Goal: Task Accomplishment & Management: Use online tool/utility

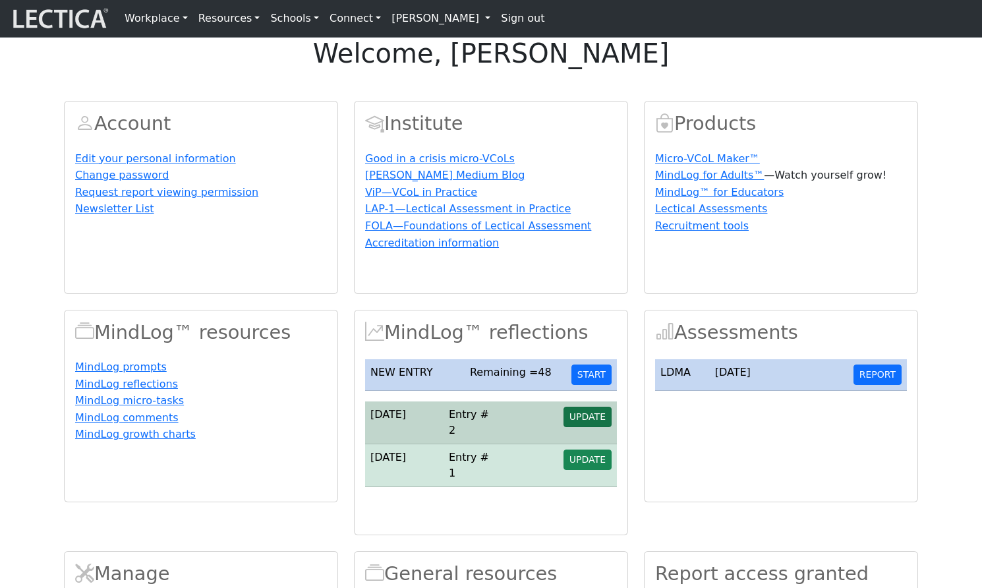
scroll to position [9, 0]
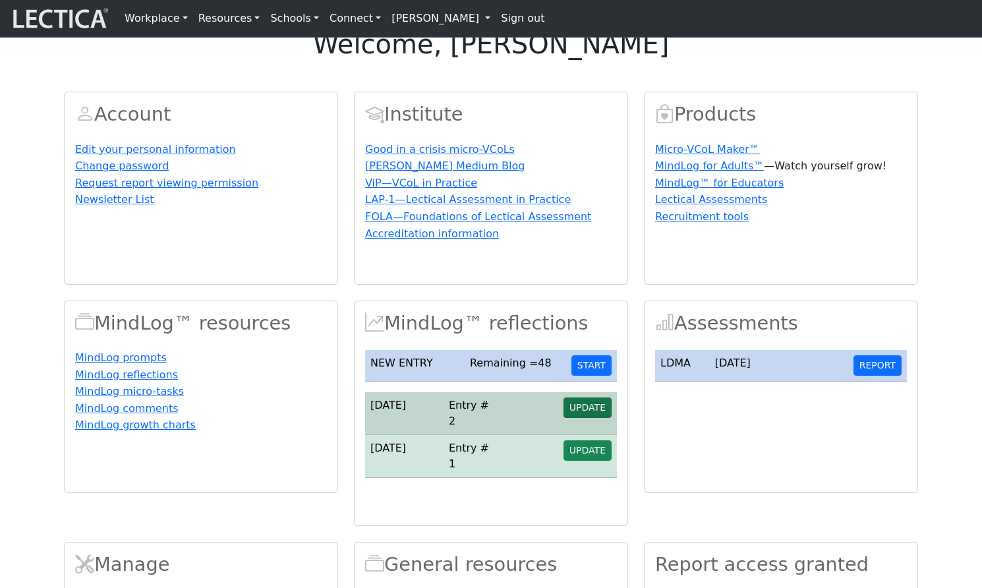
click at [585, 413] on span "UPDATE" at bounding box center [587, 407] width 36 height 11
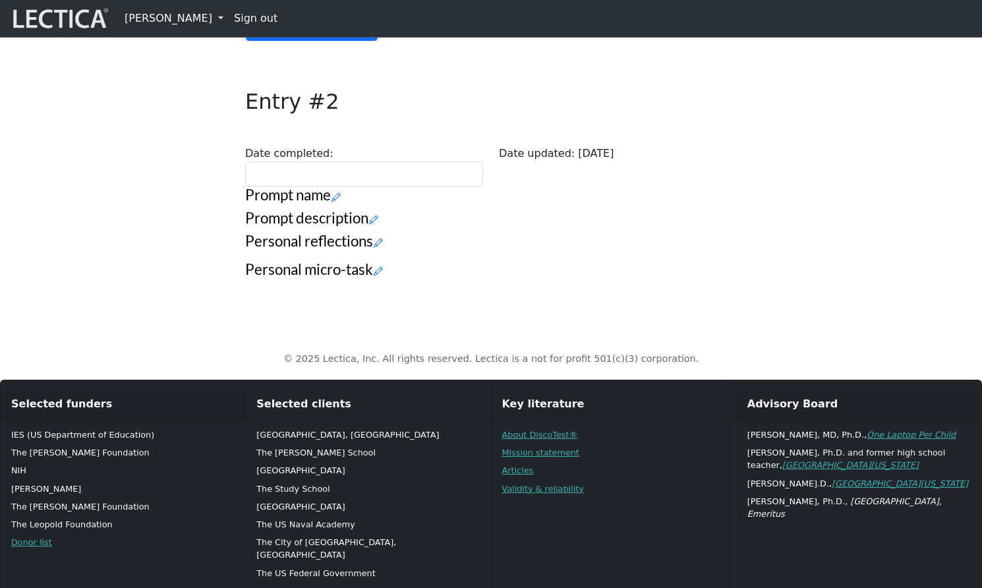
scroll to position [269, 0]
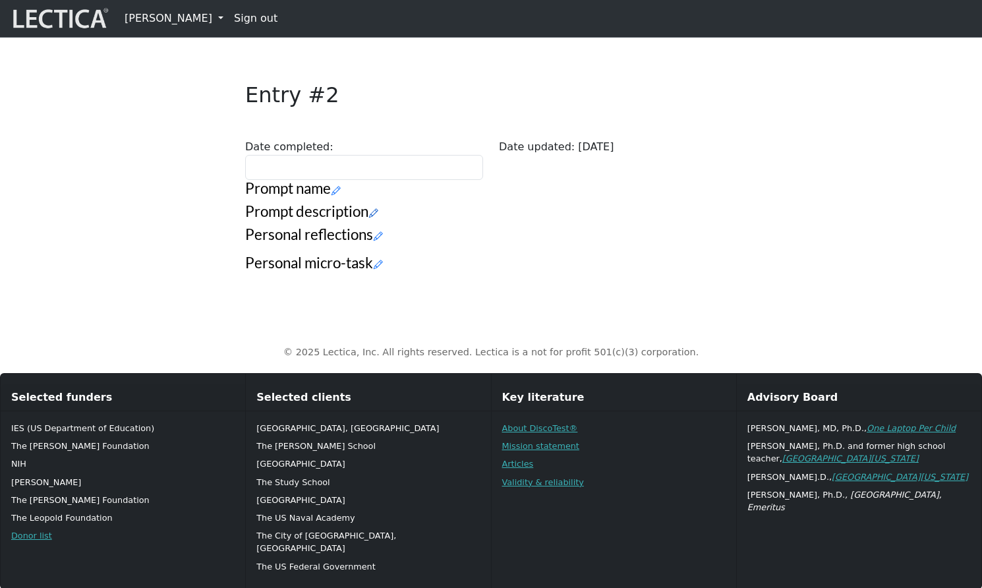
click at [369, 219] on icon at bounding box center [373, 213] width 9 height 11
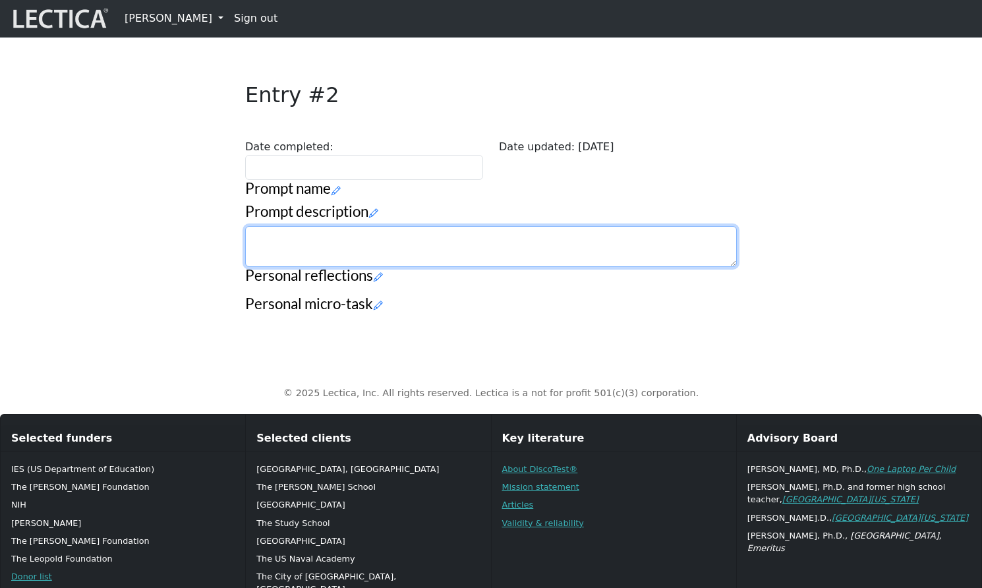
click at [278, 267] on textarea at bounding box center [491, 246] width 492 height 41
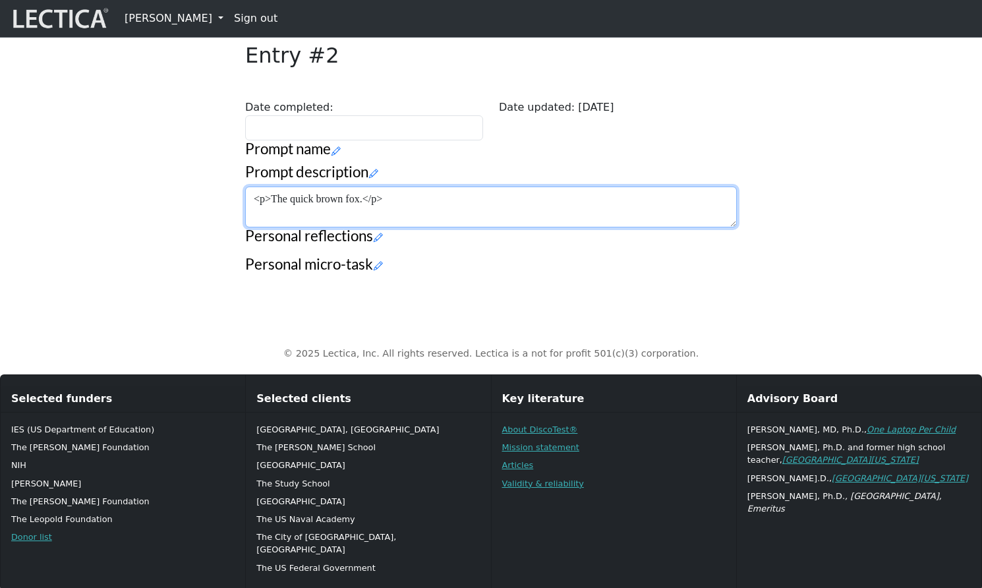
scroll to position [349, 0]
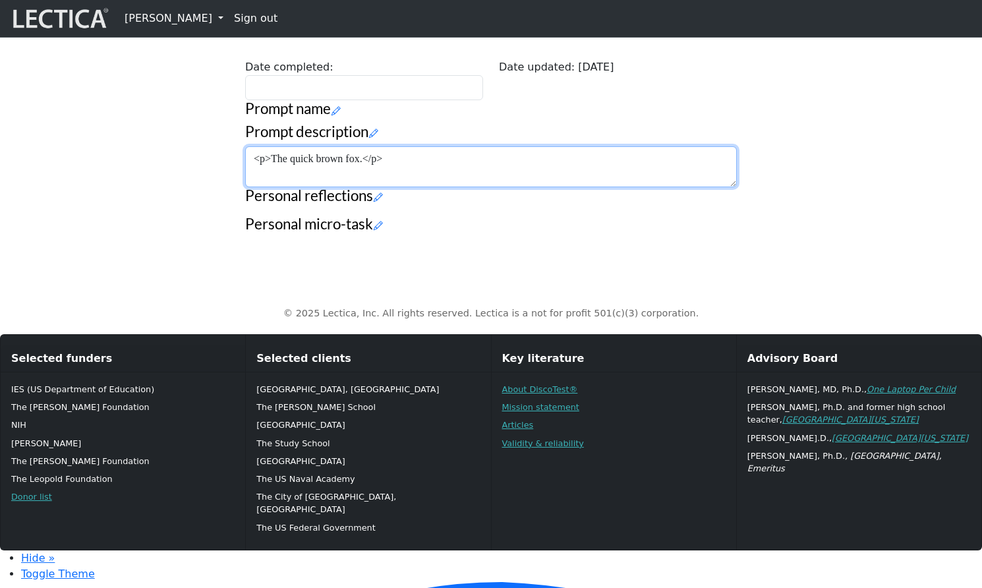
drag, startPoint x: 399, startPoint y: 241, endPoint x: 243, endPoint y: 226, distance: 156.9
click at [243, 226] on div "Your growth chart Once you have received a Lectical™ Score in MindLog, your gro…" at bounding box center [490, 18] width 507 height 449
click at [257, 187] on textarea "<p>The quick brown fox.</p>" at bounding box center [491, 166] width 492 height 41
paste textarea "<p>The quick brown fox.</p>"
drag, startPoint x: 258, startPoint y: 239, endPoint x: 266, endPoint y: 241, distance: 8.0
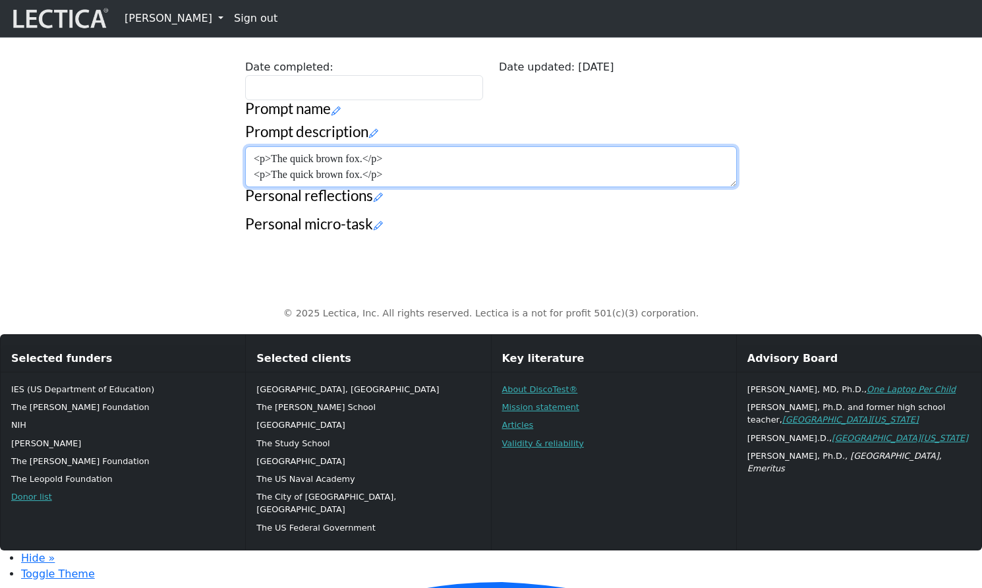
click at [266, 187] on textarea "<p>The quick brown fox.</p> <p>The quick brown fox.</p>" at bounding box center [491, 166] width 492 height 41
click at [377, 187] on textarea "<h2>The quick brown fox.</p> <p>The quick brown fox.</p>" at bounding box center [491, 166] width 492 height 41
click at [382, 187] on textarea "<h2>The quick brown fox.</p> <p>The quick brown fox.</p>" at bounding box center [491, 166] width 492 height 41
click at [386, 187] on textarea "<h2>The quick brown fox.</p> <p>The quick brown fox.</p>" at bounding box center [491, 166] width 492 height 41
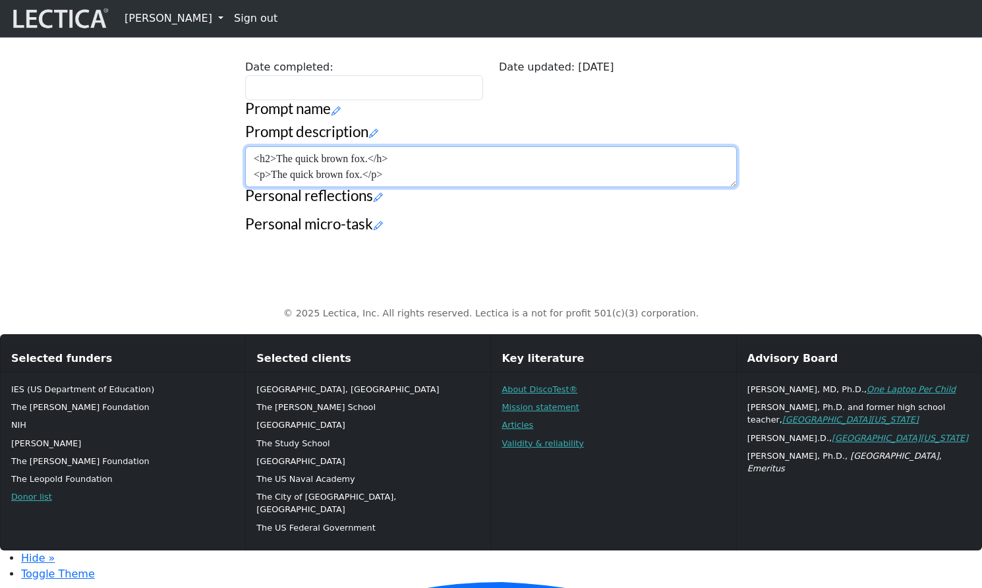
type textarea "<h2>The quick brown fox.</h2> <p>The quick brown fox.</p>"
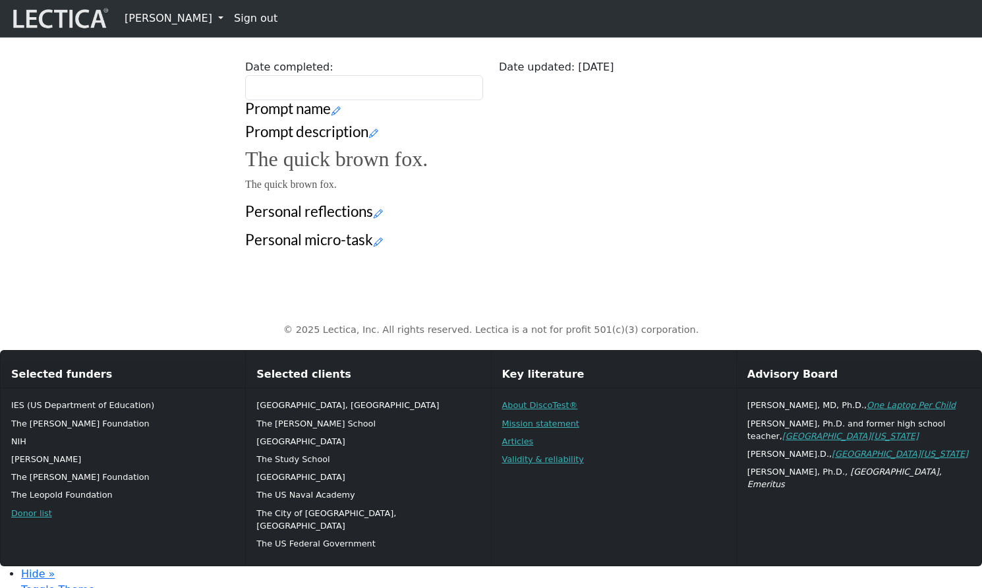
click at [464, 260] on div "Your growth chart Once you have received a Lectical™ Score in MindLog, your gro…" at bounding box center [490, 26] width 507 height 465
click at [339, 171] on h2 "The quick brown fox." at bounding box center [491, 158] width 492 height 25
click at [369, 139] on icon at bounding box center [373, 133] width 9 height 11
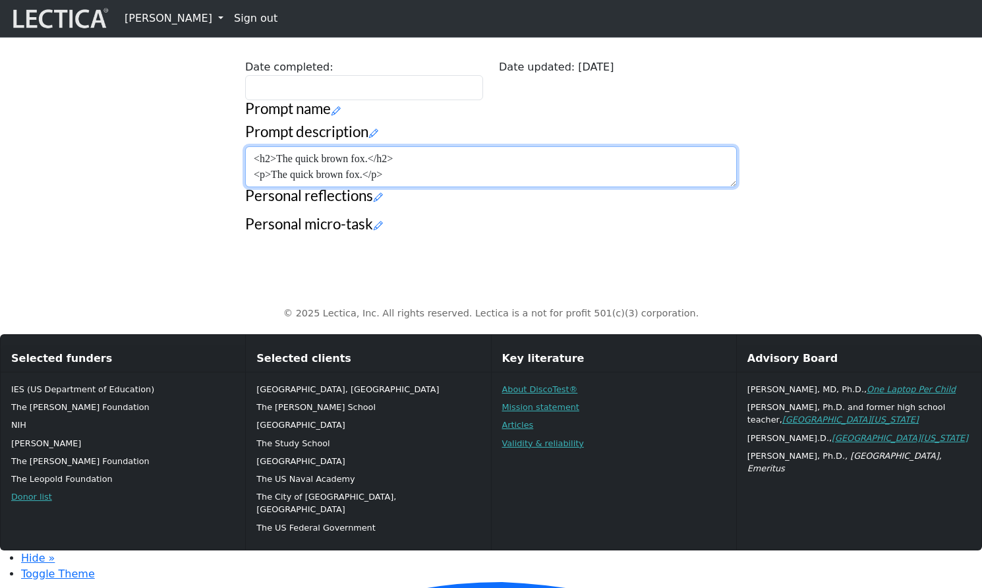
drag, startPoint x: 403, startPoint y: 249, endPoint x: 426, endPoint y: 254, distance: 23.5
click at [403, 187] on textarea "<h2>The quick brown fox.</h2> <p>The quick brown fox.</p>" at bounding box center [491, 166] width 492 height 41
click at [429, 187] on textarea "<h2>The quick brown fox.</h2> <p>The quick brown fox.</p>" at bounding box center [491, 166] width 492 height 41
drag, startPoint x: 276, startPoint y: 238, endPoint x: 228, endPoint y: 232, distance: 48.5
click at [228, 232] on div "Your growth chart Once you have received a Lectical™ Score in MindLog, your gro…" at bounding box center [491, 3] width 870 height 480
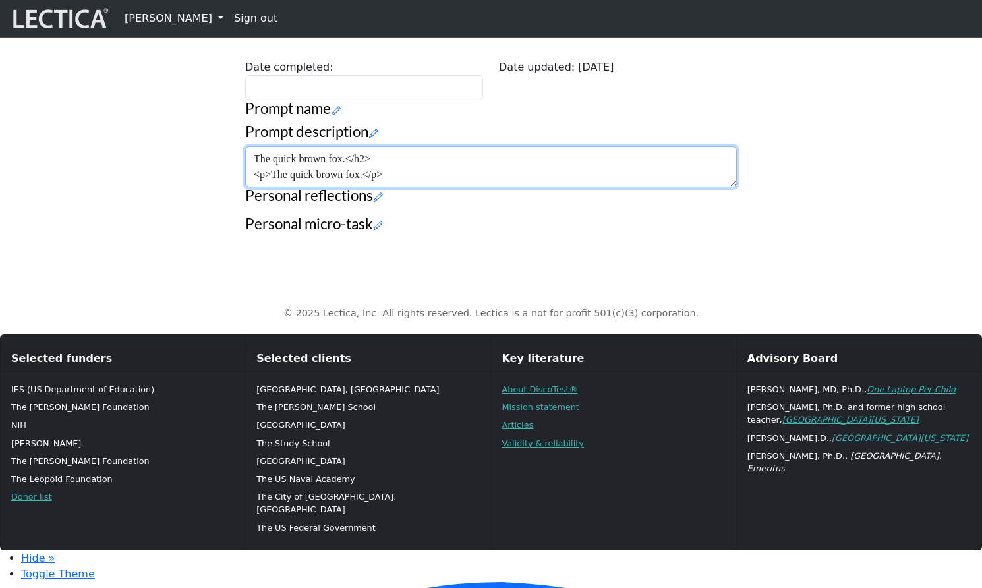
drag, startPoint x: 345, startPoint y: 236, endPoint x: 401, endPoint y: 239, distance: 56.7
click at [401, 187] on textarea "The quick brown fox.</h2> <p>The quick brown fox.</p>" at bounding box center [491, 166] width 492 height 41
drag, startPoint x: 273, startPoint y: 254, endPoint x: 247, endPoint y: 252, distance: 25.8
click at [247, 187] on textarea "The quick brown fox. <p>The quick brown fox.</p>" at bounding box center [491, 166] width 492 height 41
drag, startPoint x: 345, startPoint y: 251, endPoint x: 389, endPoint y: 252, distance: 43.5
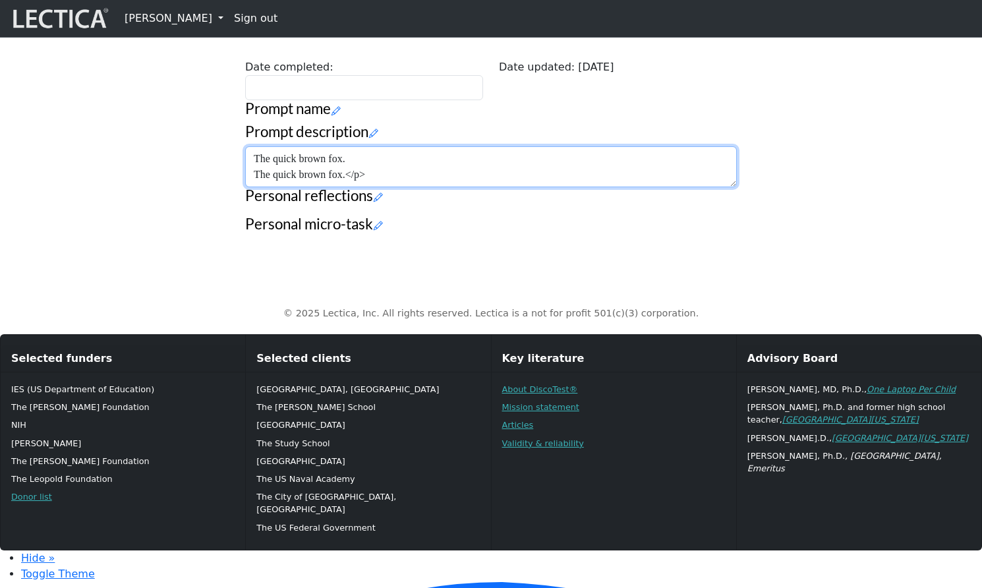
click at [389, 187] on textarea "The quick brown fox. The quick brown fox.</p>" at bounding box center [491, 166] width 492 height 41
click at [360, 187] on textarea "The quick brown fox. The quick brown fox." at bounding box center [491, 166] width 492 height 41
type textarea "The quick brown fox. The quick brown fox."
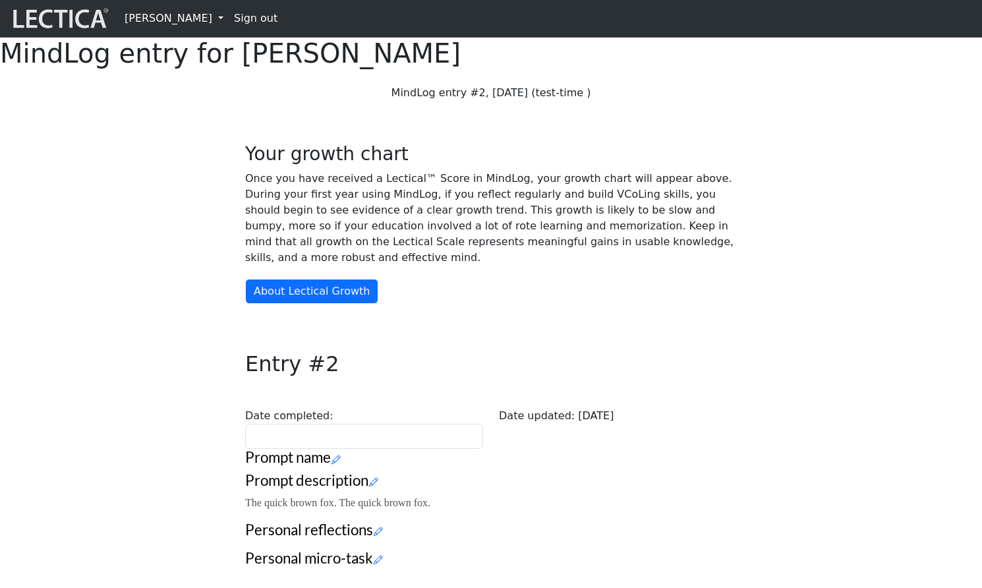
scroll to position [361, 0]
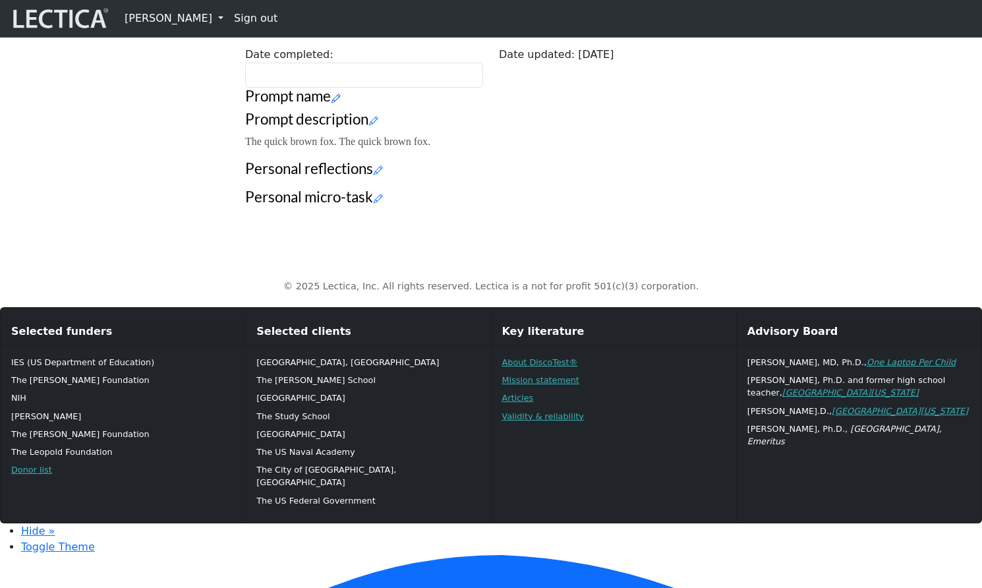
click at [333, 103] on icon at bounding box center [335, 97] width 9 height 11
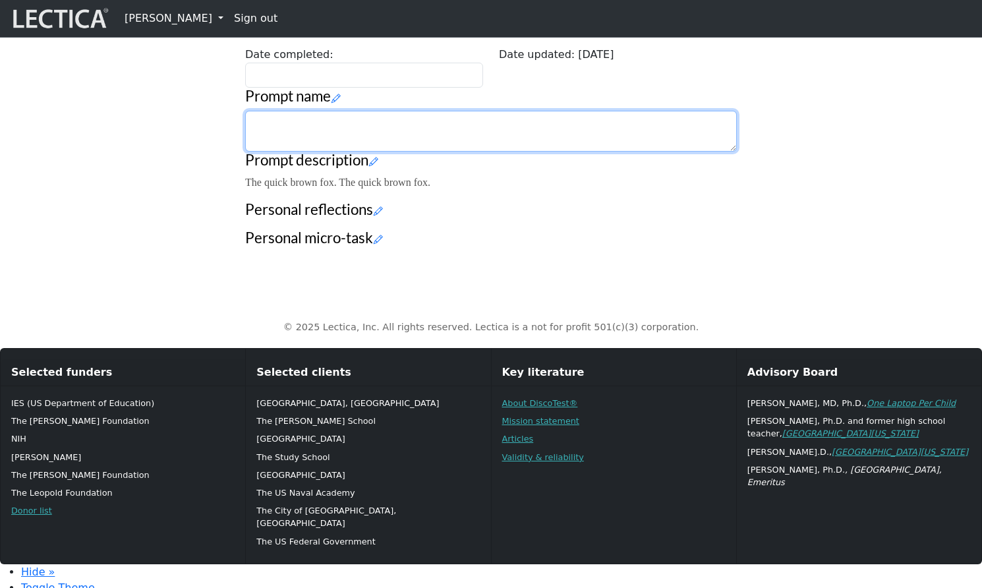
click at [300, 152] on textarea at bounding box center [491, 131] width 492 height 41
paste textarea "commentsForTestTaker"
drag, startPoint x: 370, startPoint y: 184, endPoint x: 244, endPoint y: 178, distance: 126.0
click at [244, 178] on div "Your growth chart Once you have received a Lectical™ Score in MindLog, your gro…" at bounding box center [490, 19] width 507 height 475
click at [273, 152] on textarea "<h2>The quick brown fox.</h2> <p></p>" at bounding box center [491, 131] width 492 height 41
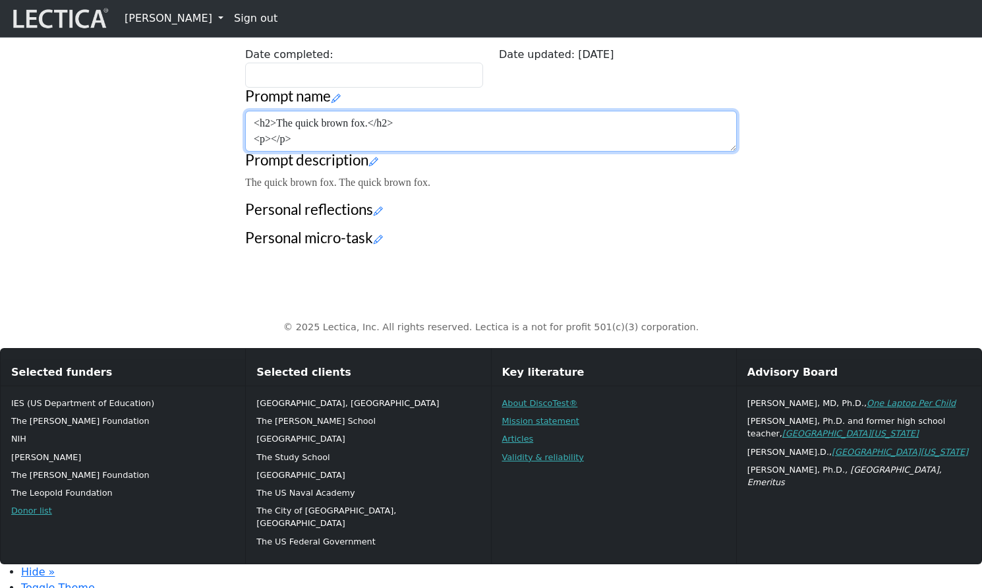
drag, startPoint x: 277, startPoint y: 183, endPoint x: 370, endPoint y: 186, distance: 92.3
click at [370, 152] on textarea "<h2>The quick brown fox.</h2> <p></p>" at bounding box center [491, 131] width 492 height 41
click at [272, 152] on textarea "<h2>The quick brown fox.</h2> <p></p>" at bounding box center [491, 131] width 492 height 41
paste textarea "The quick brown fox."
type textarea "<h2>The quick brown fox.</h2> <p>The quick brown fox.</p>"
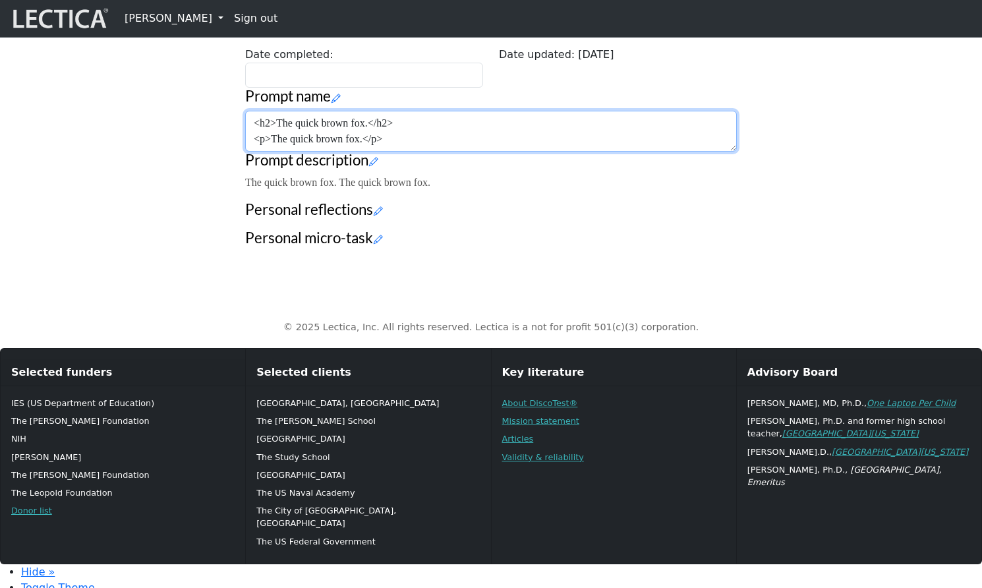
click at [451, 152] on textarea "<h2>The quick brown fox.</h2> <p>The quick brown fox.</p>" at bounding box center [491, 131] width 492 height 41
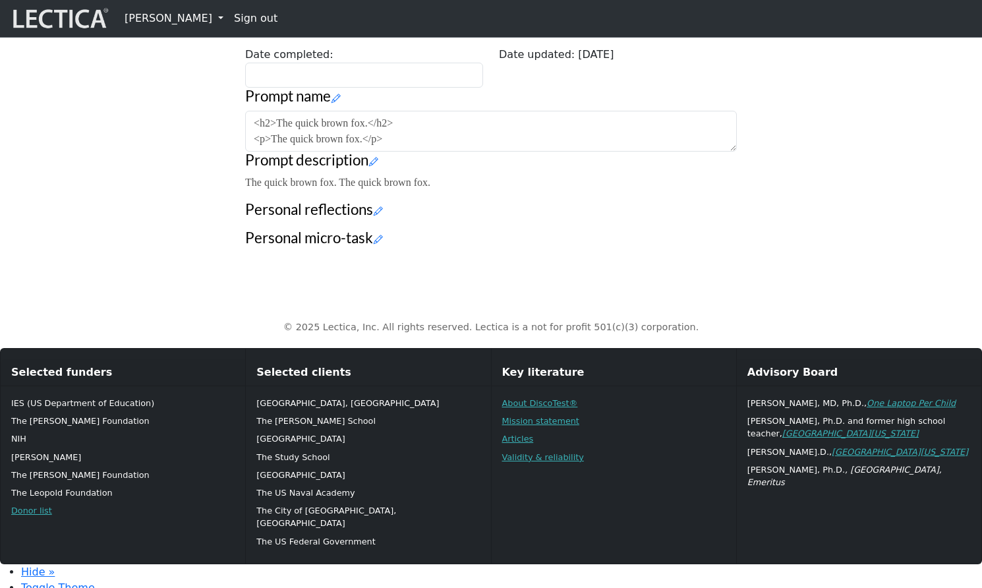
drag, startPoint x: 64, startPoint y: 258, endPoint x: 80, endPoint y: 256, distance: 16.5
click at [64, 257] on div "Your growth chart Once you have received a Lectical™ Score in MindLog, your gro…" at bounding box center [491, 3] width 870 height 507
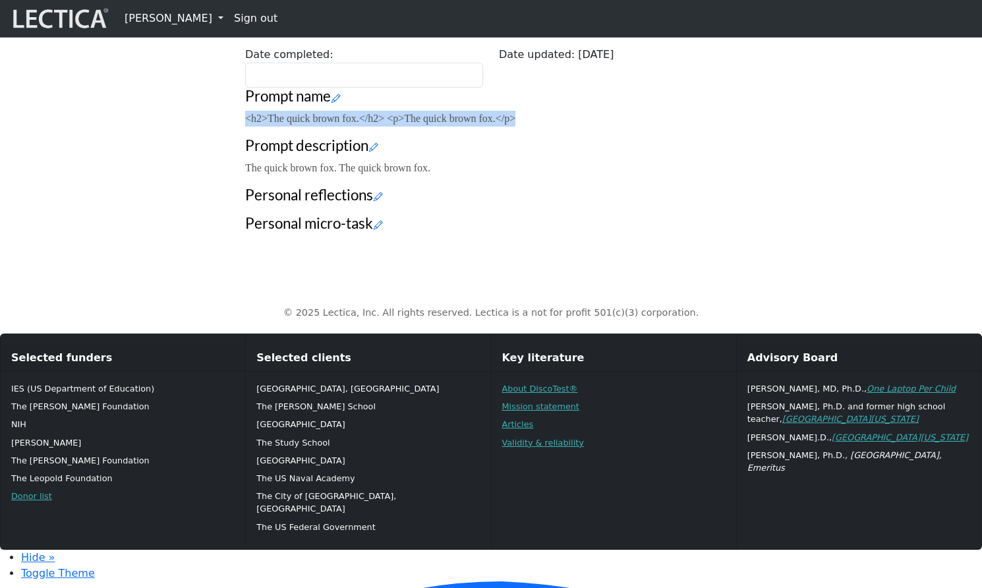
drag, startPoint x: 247, startPoint y: 179, endPoint x: 581, endPoint y: 176, distance: 334.1
click at [581, 127] on p "<h2>The quick brown fox.</h2> <p>The quick brown fox.</p>" at bounding box center [491, 119] width 492 height 16
copy p "<h2>The quick brown fox.</h2> <p>The quick brown fox.</p>"
click at [331, 127] on p "<h2>The quick brown fox.</h2> <p>The quick brown fox.</p>" at bounding box center [491, 119] width 492 height 16
drag, startPoint x: 552, startPoint y: 178, endPoint x: 235, endPoint y: 179, distance: 317.6
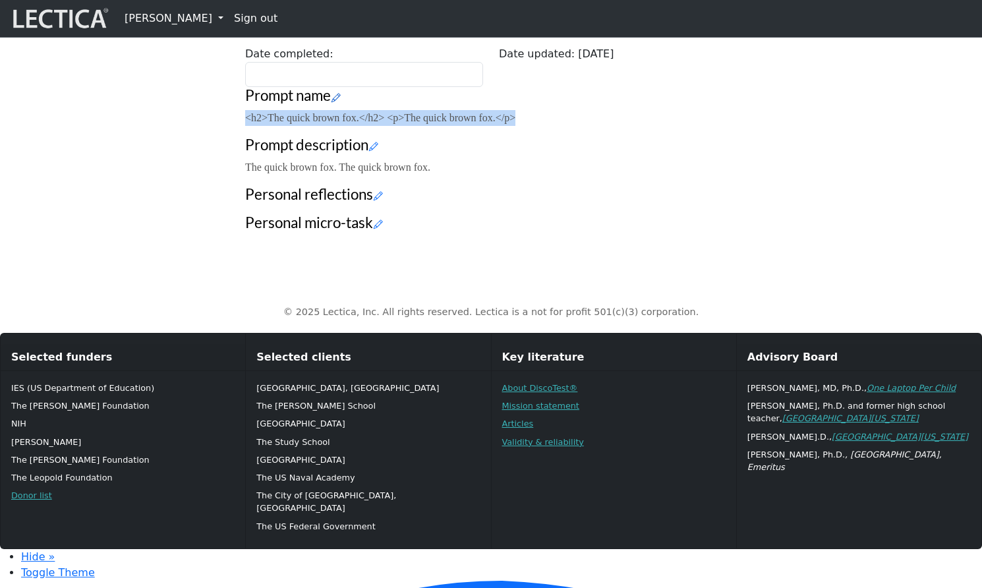
click at [333, 103] on icon at bounding box center [335, 97] width 9 height 11
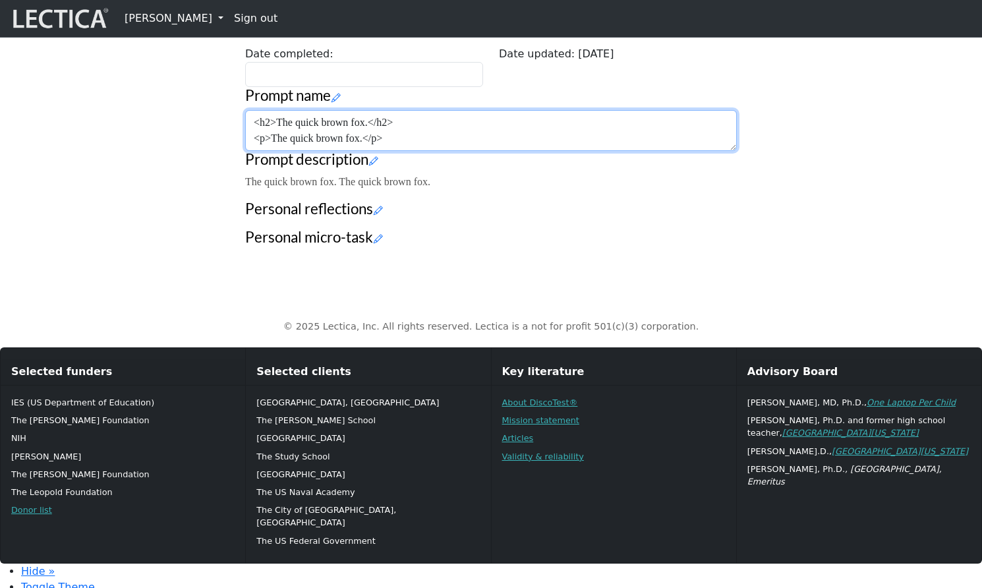
drag, startPoint x: 399, startPoint y: 192, endPoint x: 223, endPoint y: 179, distance: 176.4
click at [223, 179] on div "Your growth chart Once you have received a Lectical™ Score in MindLog, your gro…" at bounding box center [491, 3] width 870 height 507
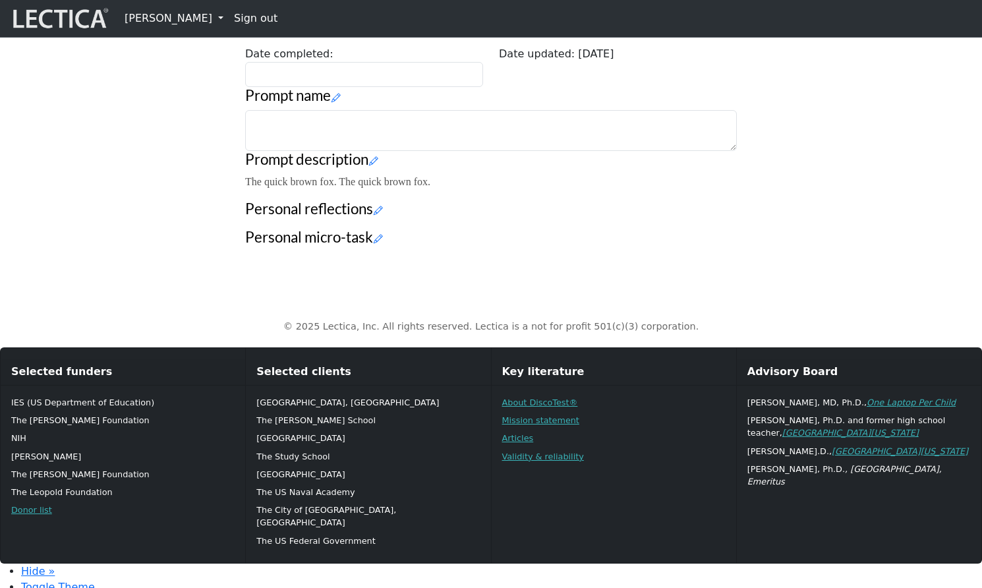
click at [302, 256] on div "Your growth chart Once you have received a Lectical™ Score in MindLog, your gro…" at bounding box center [490, 18] width 507 height 475
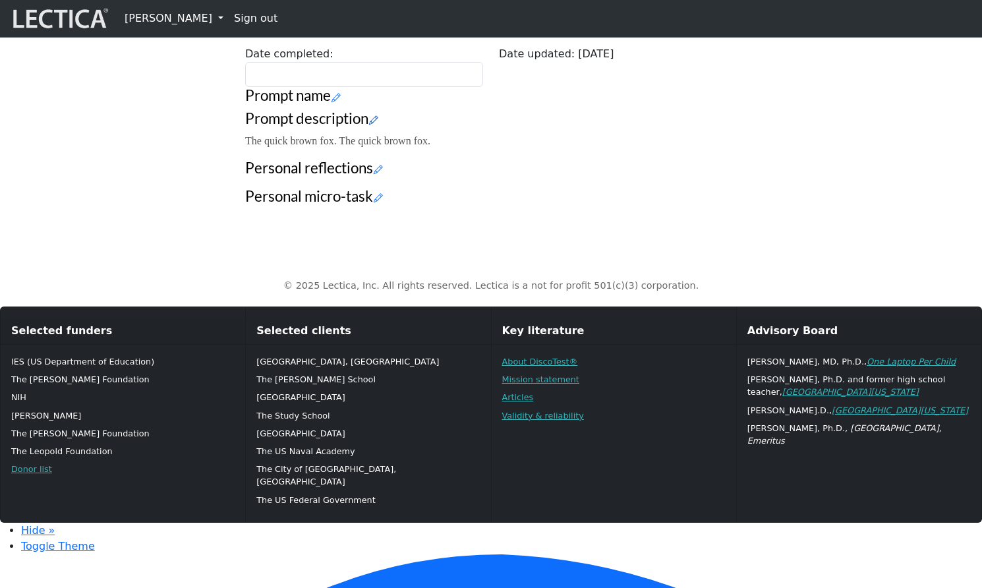
click at [370, 126] on icon at bounding box center [373, 120] width 9 height 11
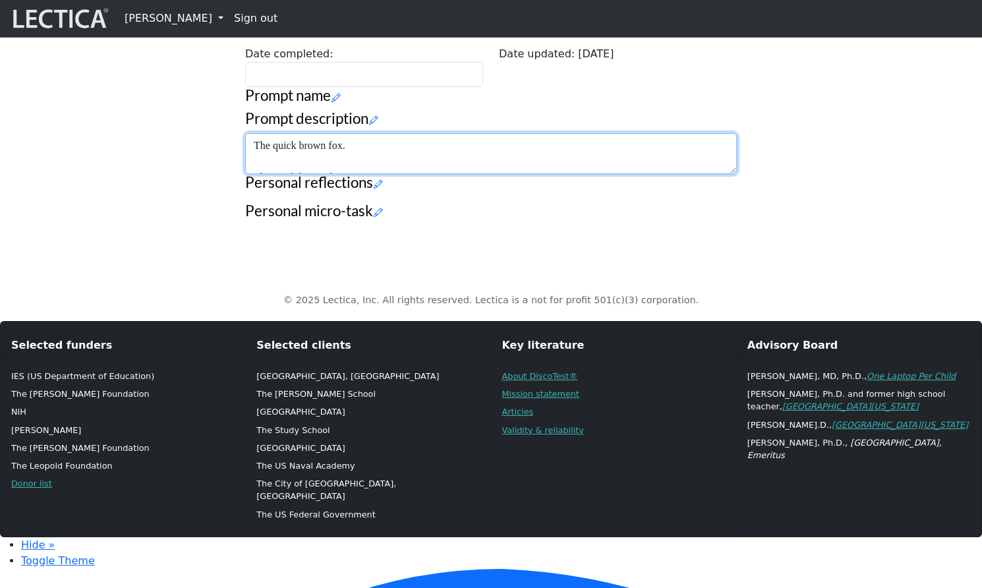
drag, startPoint x: 408, startPoint y: 231, endPoint x: 214, endPoint y: 220, distance: 194.0
paste textarea "<h2>The quick brown fox.</h2> <p>The quick brown fox.</p>"
drag, startPoint x: 390, startPoint y: 235, endPoint x: 230, endPoint y: 223, distance: 160.6
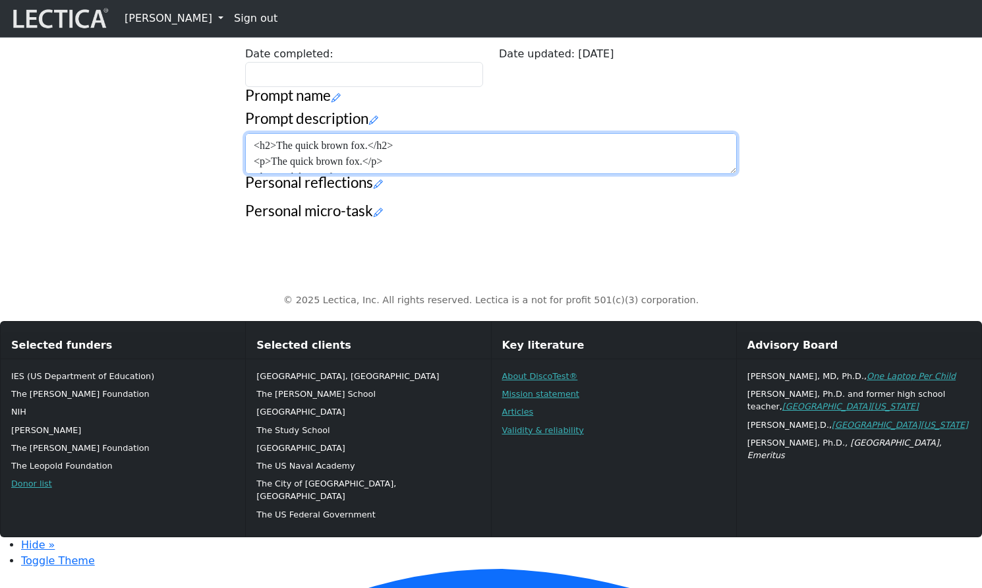
scroll to position [14, 0]
drag, startPoint x: 250, startPoint y: 224, endPoint x: 253, endPoint y: 267, distance: 42.9
click at [253, 230] on div "Your growth chart Once you have received a Lectical™ Score in MindLog, your gro…" at bounding box center [490, 5] width 507 height 449
paste textarea
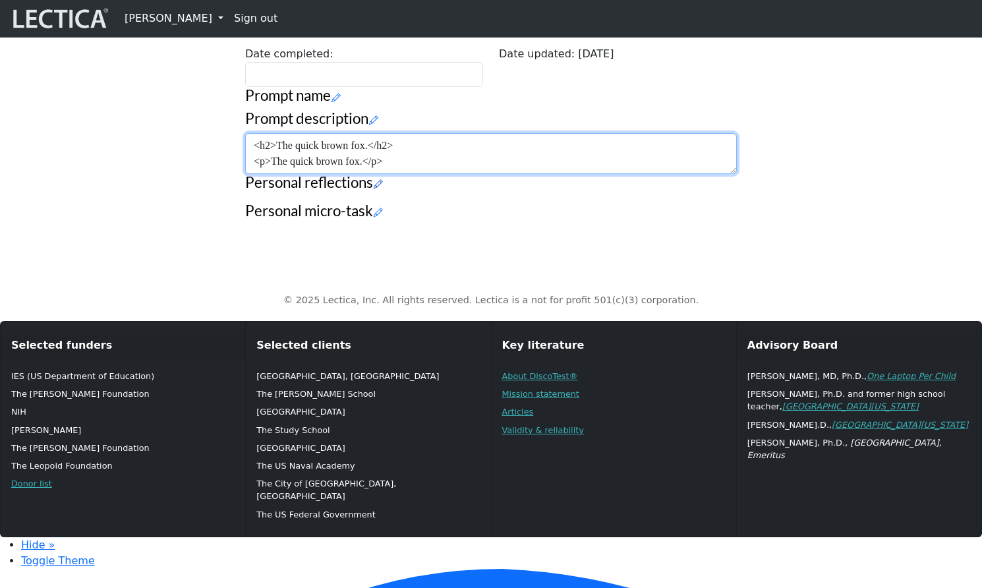
type textarea "<h2>The quick brown fox.</h2> <p>The quick brown fox.</p>"
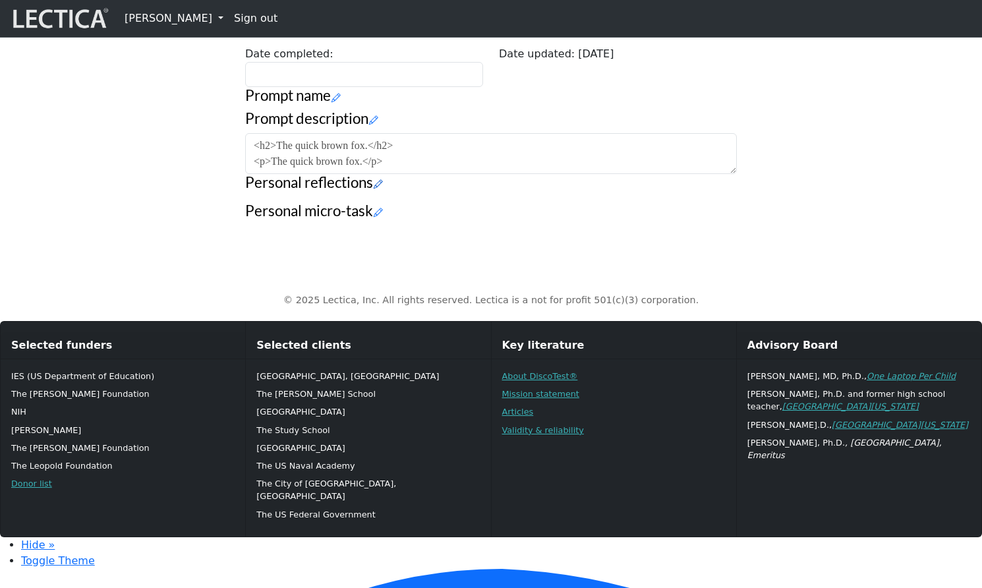
click at [374, 190] on icon at bounding box center [378, 184] width 9 height 11
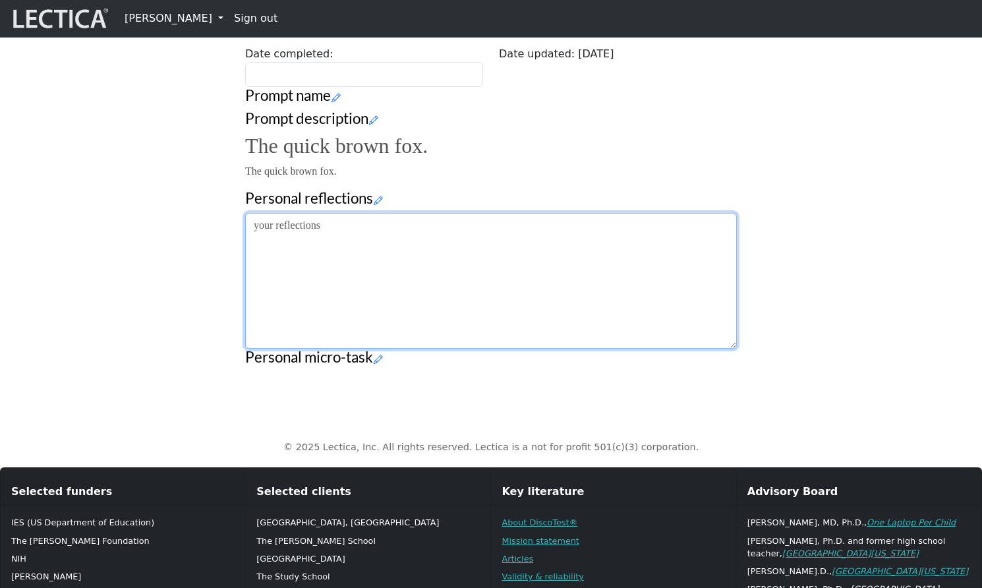
drag, startPoint x: 251, startPoint y: 317, endPoint x: 292, endPoint y: 347, distance: 50.9
click at [272, 349] on textarea at bounding box center [491, 281] width 492 height 136
drag, startPoint x: 333, startPoint y: 344, endPoint x: 227, endPoint y: 309, distance: 111.7
click at [227, 309] on div "Your growth chart Once you have received a Lectical™ Score in MindLog, your gro…" at bounding box center [491, 63] width 870 height 627
paste textarea "<h2>The quick brown fox.</h2> <p>The quick brown fox.</p>"
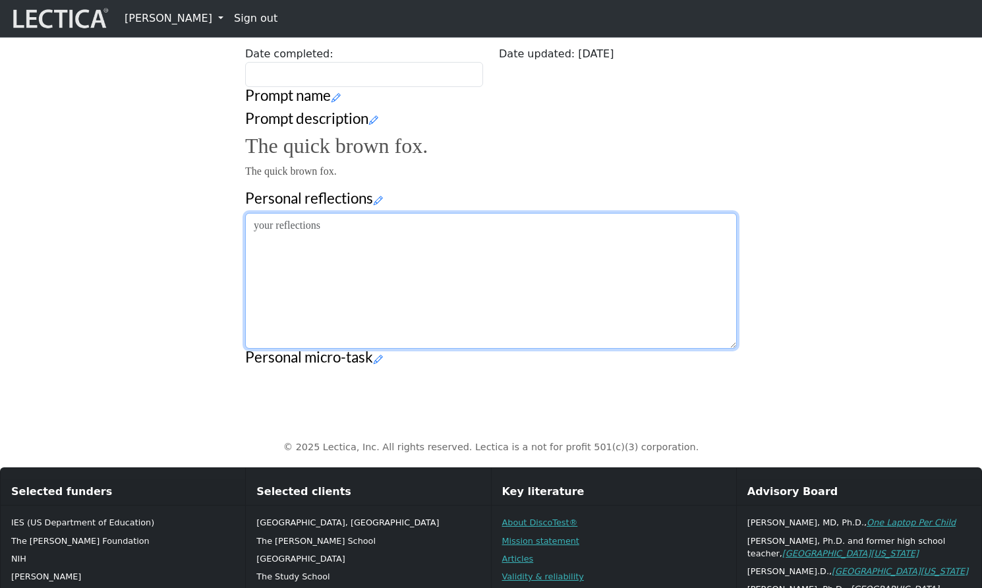
type textarea "<h2>The quick brown fox.</h2> <p>The quick brown fox.</p>"
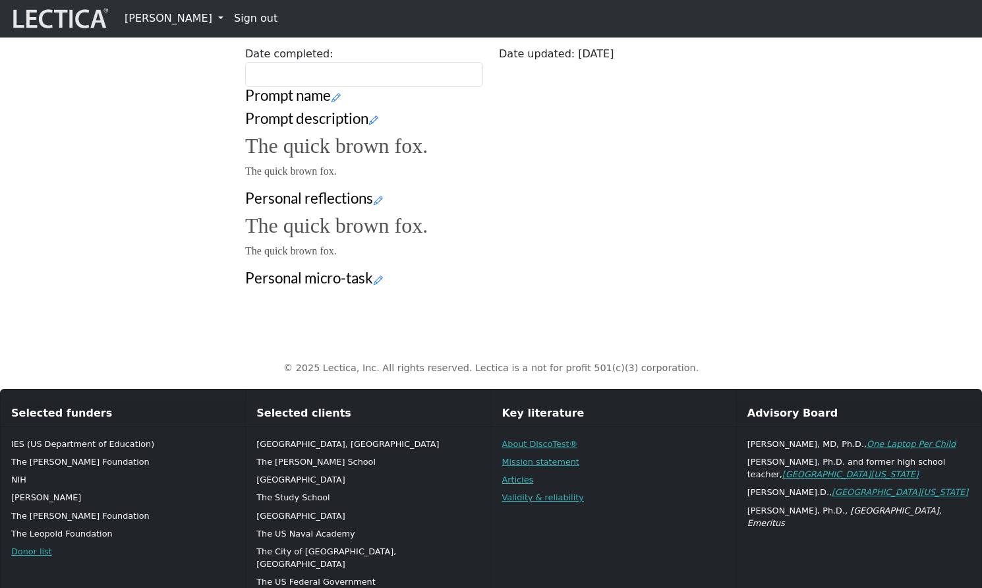
click at [273, 287] on h3 "Personal micro-task" at bounding box center [491, 279] width 492 height 18
click at [374, 285] on icon at bounding box center [378, 279] width 9 height 11
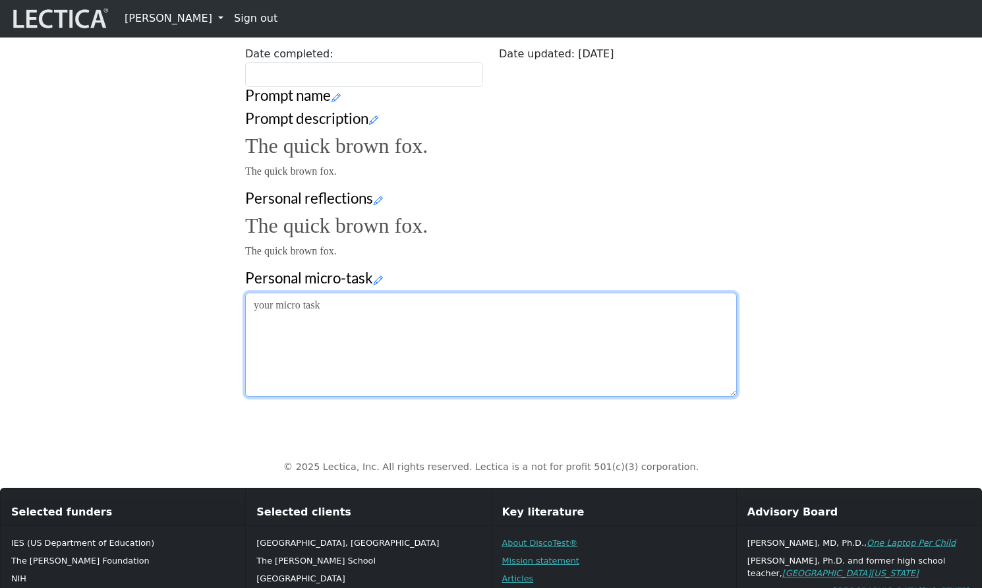
drag, startPoint x: 252, startPoint y: 427, endPoint x: 242, endPoint y: 421, distance: 11.5
click at [242, 397] on div "Your growth chart Once you have received a Lectical™ Score in MindLog, your gro…" at bounding box center [490, 89] width 507 height 616
paste textarea "<h2>The quick brown fox.</h2> <p>The quick brown fox.</p>"
type textarea "<h2>The quick brown fox.</h2> <p>The quick brown fox.</p>"
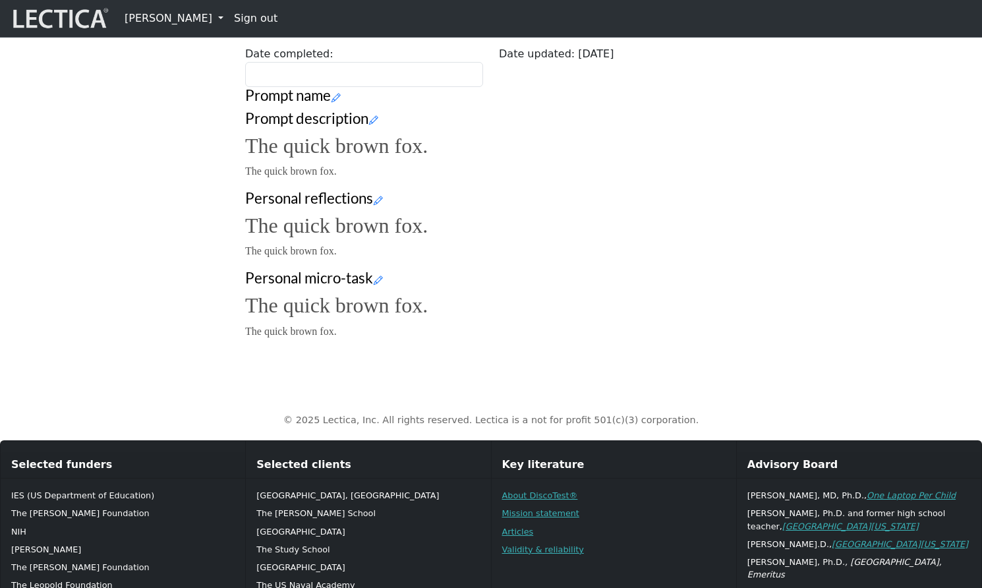
click at [120, 275] on div "Your growth chart Once you have received a Lectical™ Score in MindLog, your gro…" at bounding box center [491, 50] width 870 height 600
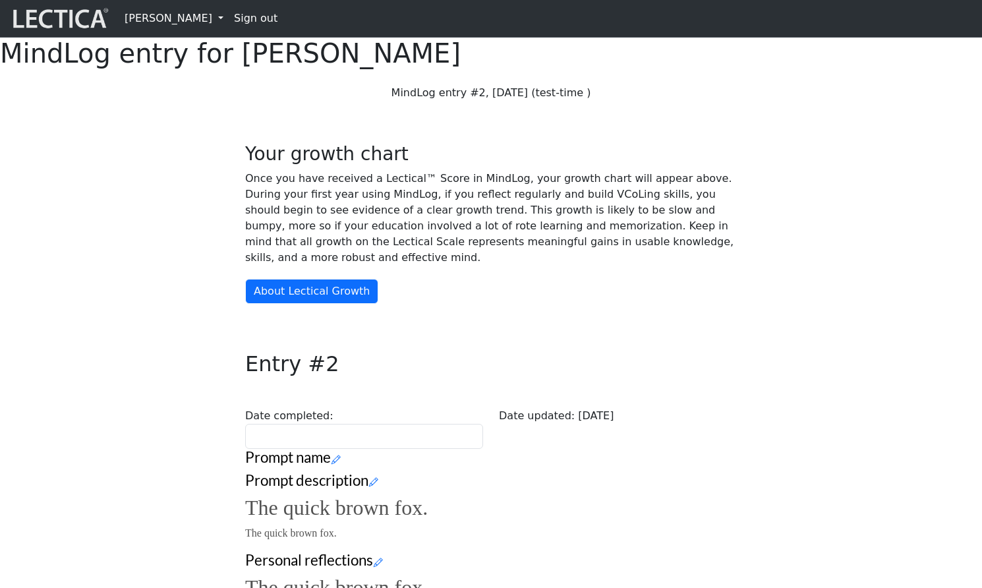
scroll to position [1, 0]
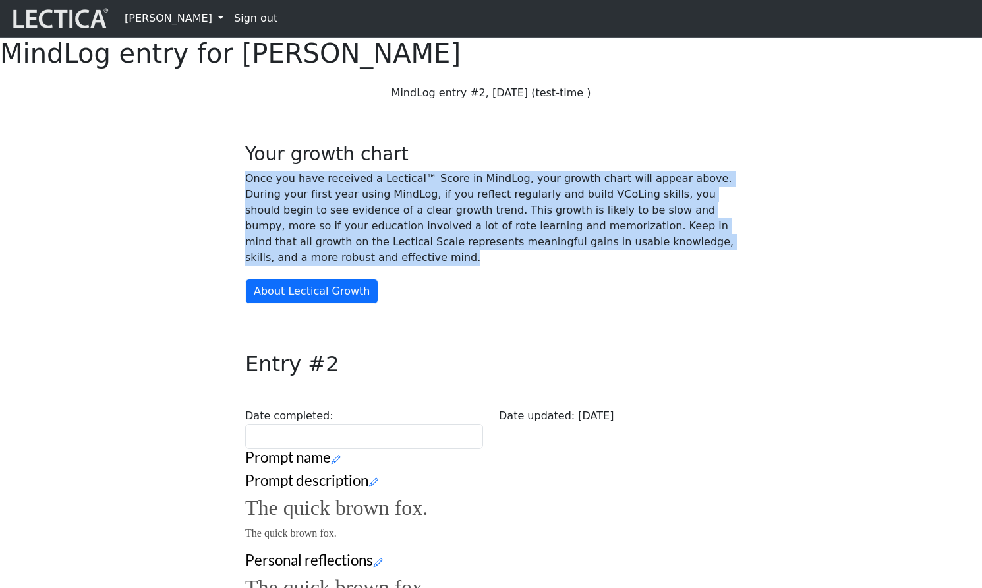
drag, startPoint x: 578, startPoint y: 300, endPoint x: 244, endPoint y: 226, distance: 342.2
click at [244, 226] on div "Your growth chart Once you have received a Lectical™ Score in MindLog, your gro…" at bounding box center [490, 427] width 507 height 569
copy p "Once you have received a Lectical™ Score in MindLog, your growth chart will app…"
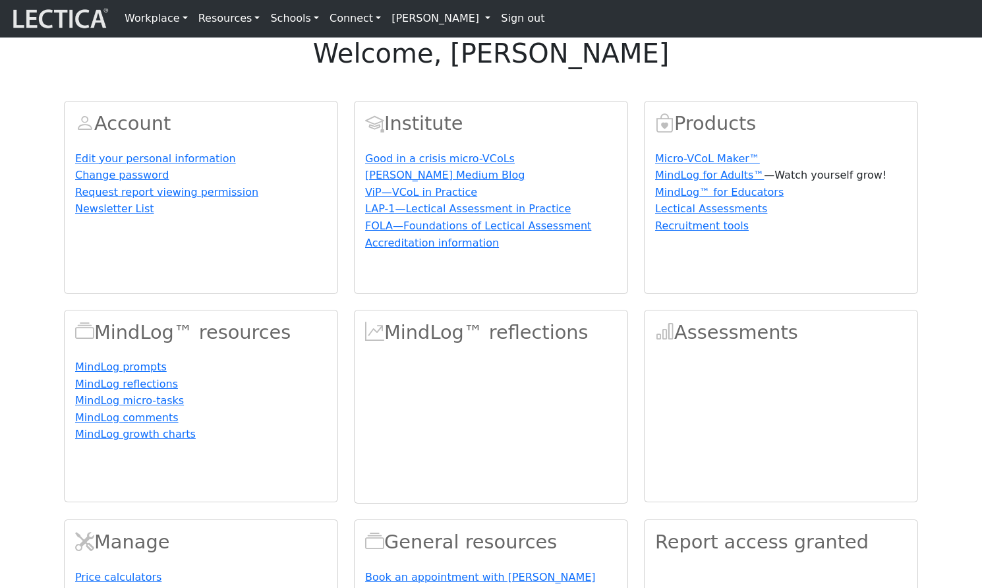
scroll to position [9, 0]
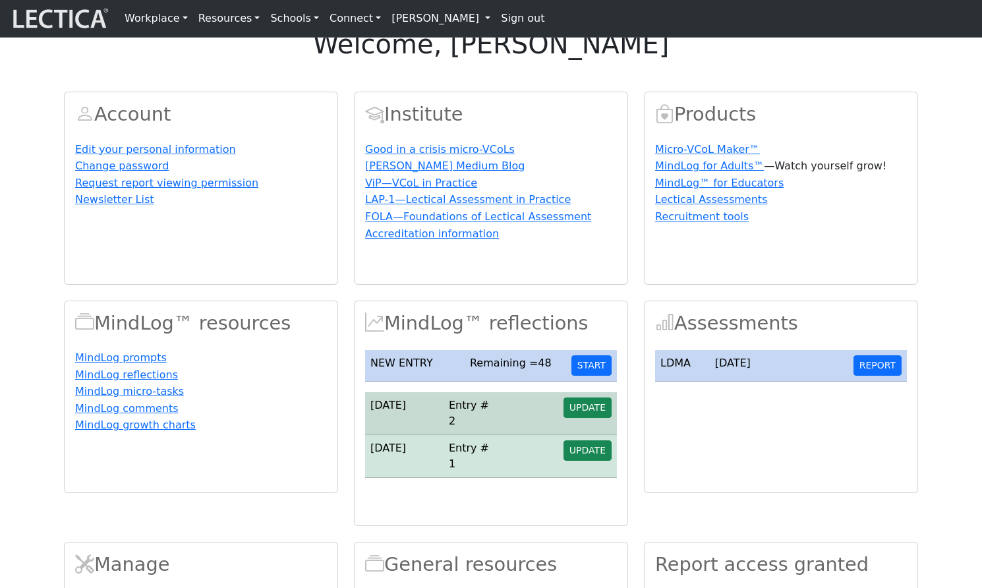
click at [386, 18] on link "[PERSON_NAME]" at bounding box center [440, 18] width 109 height 26
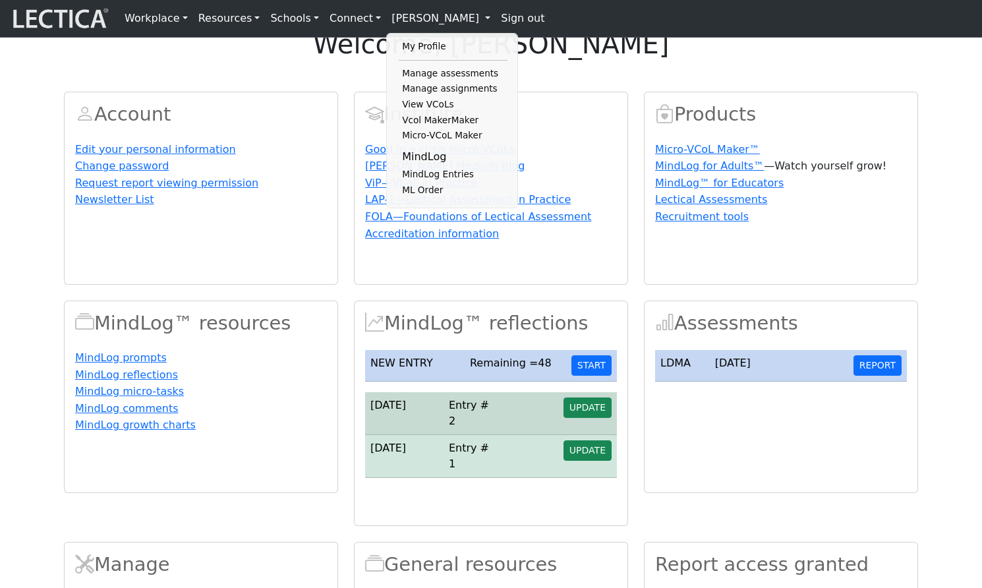
click at [270, 98] on div "welcome, [PERSON_NAME] Account Edit your personal information Change password R…" at bounding box center [491, 381] width 982 height 706
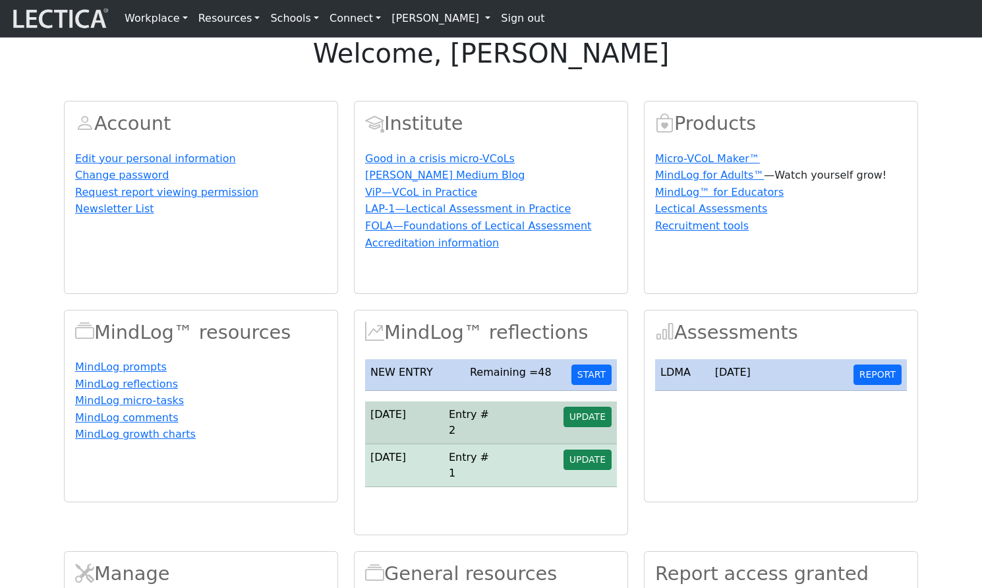
scroll to position [9, 0]
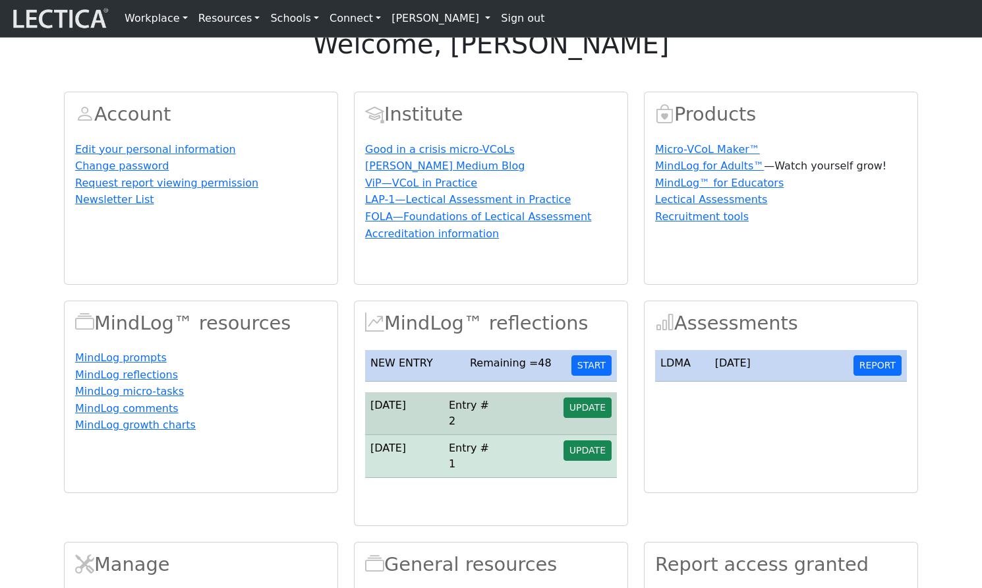
click at [435, 18] on link "[PERSON_NAME]" at bounding box center [440, 18] width 109 height 26
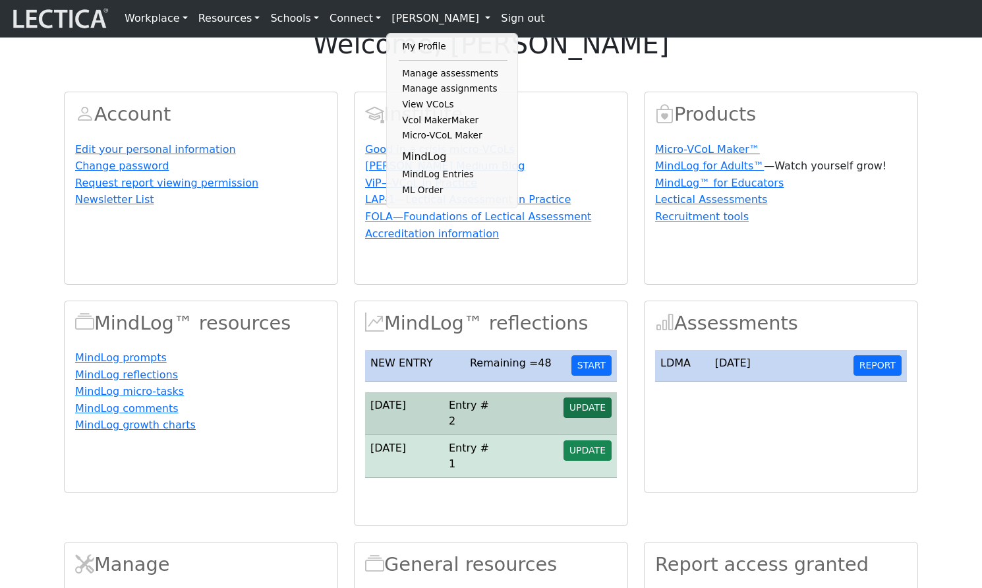
click at [587, 413] on span "UPDATE" at bounding box center [587, 407] width 36 height 11
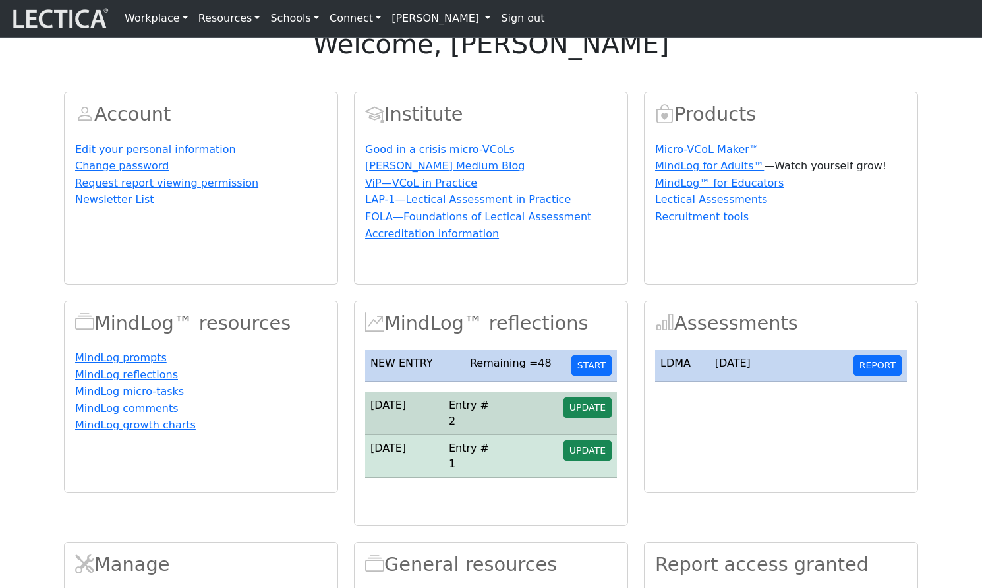
click at [397, 17] on link "[PERSON_NAME]" at bounding box center [440, 18] width 109 height 26
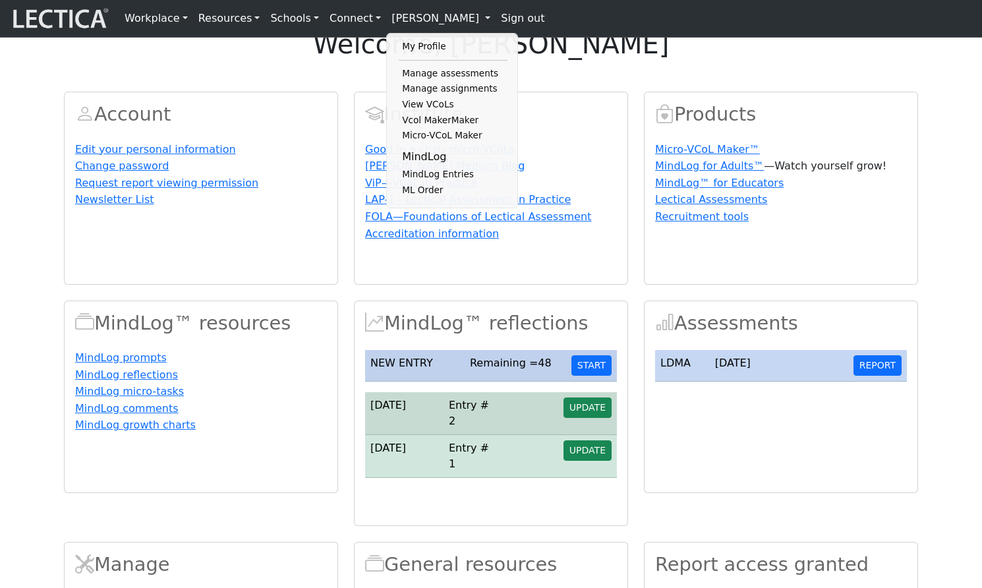
scroll to position [0, 0]
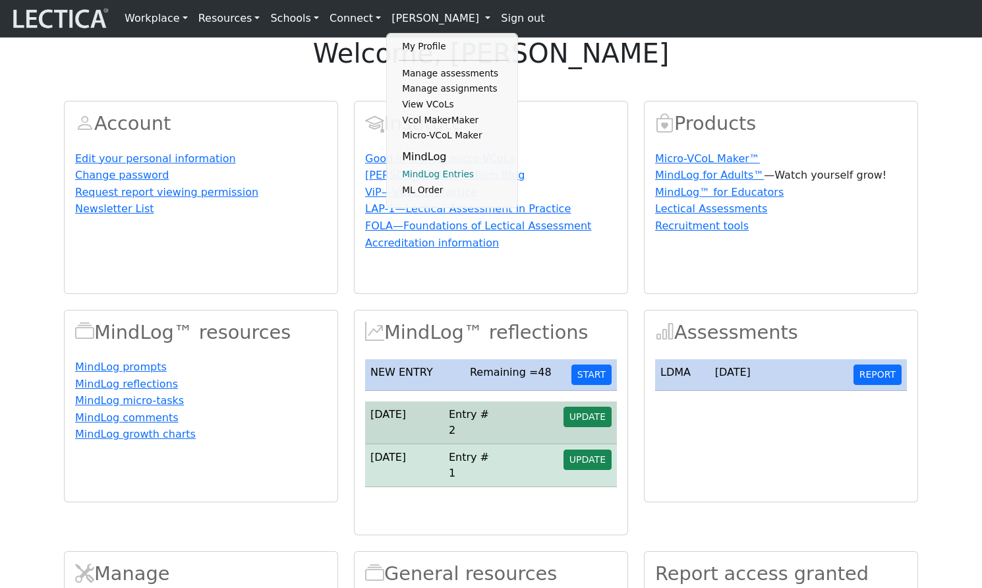
click at [401, 179] on link "MindLog Entries" at bounding box center [453, 175] width 109 height 16
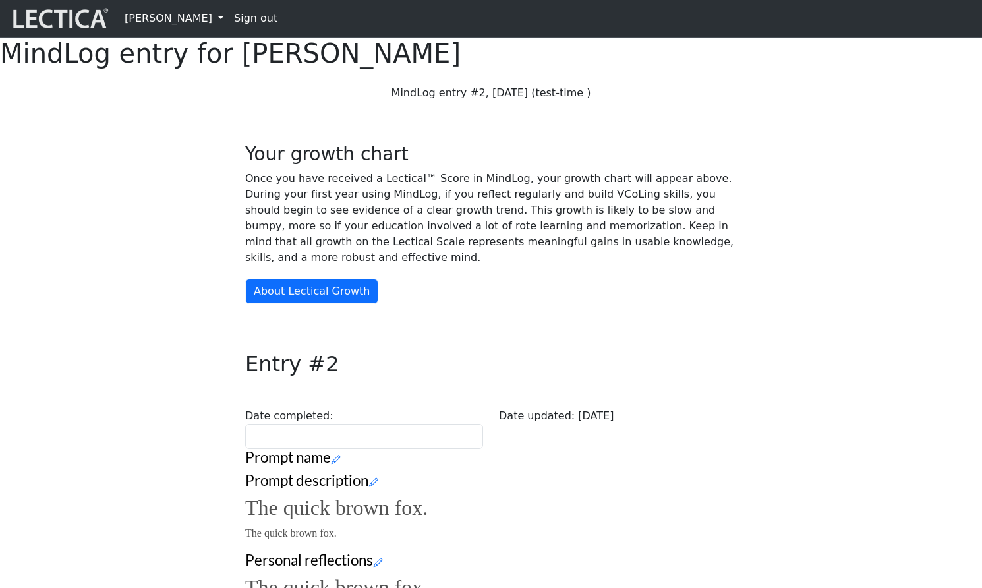
click at [203, 18] on link "[PERSON_NAME]" at bounding box center [173, 18] width 109 height 26
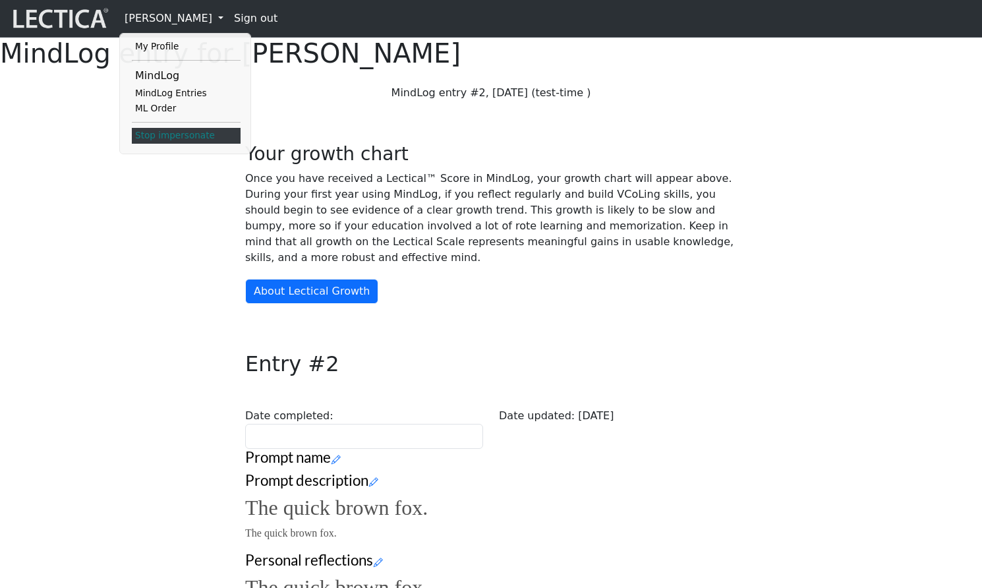
scroll to position [3, 0]
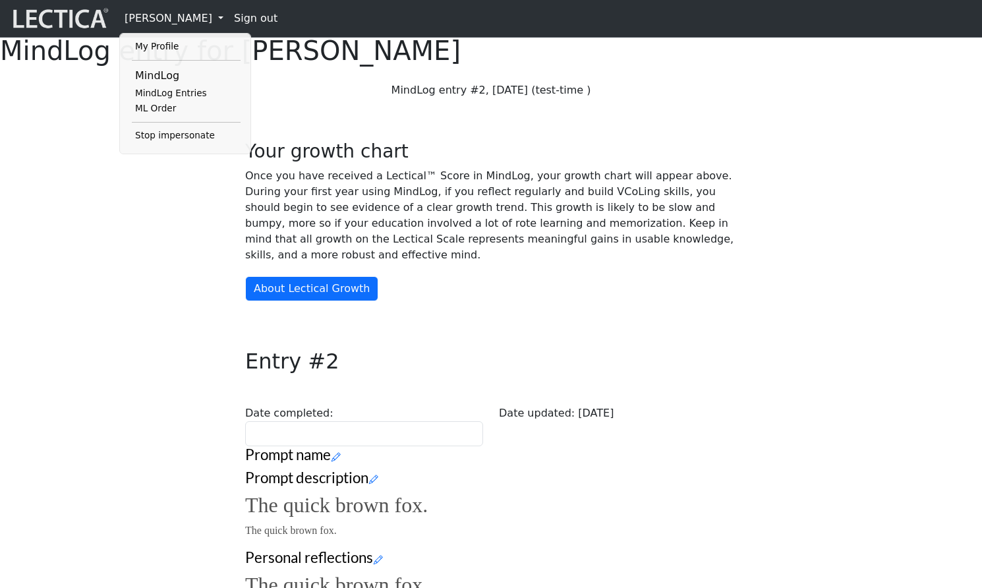
click at [174, 237] on div "Your growth chart Once you have received a Lectical™ Score in MindLog, your gro…" at bounding box center [491, 409] width 870 height 600
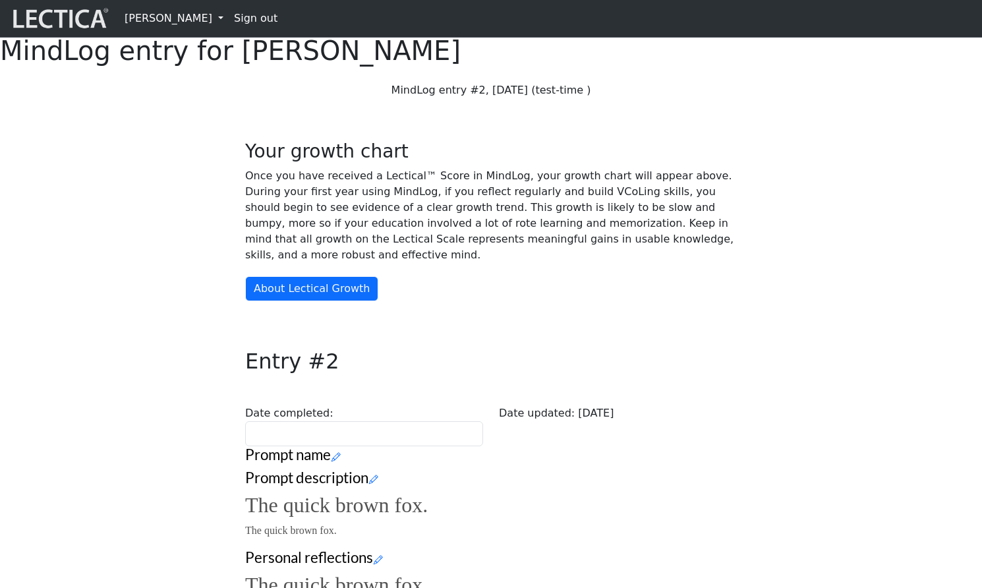
click at [162, 20] on link "[PERSON_NAME]" at bounding box center [173, 18] width 109 height 26
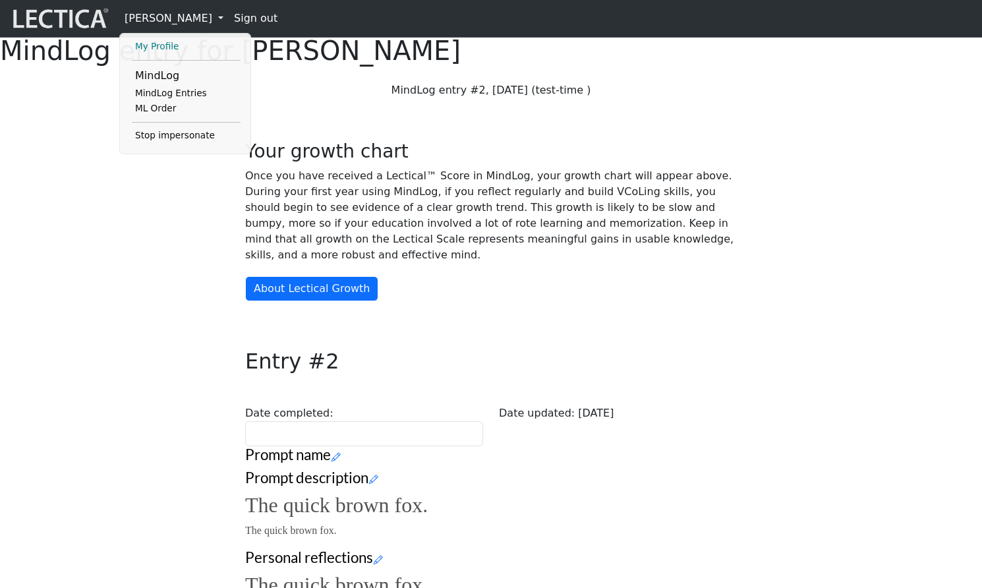
click at [160, 43] on link "My Profile" at bounding box center [186, 47] width 109 height 16
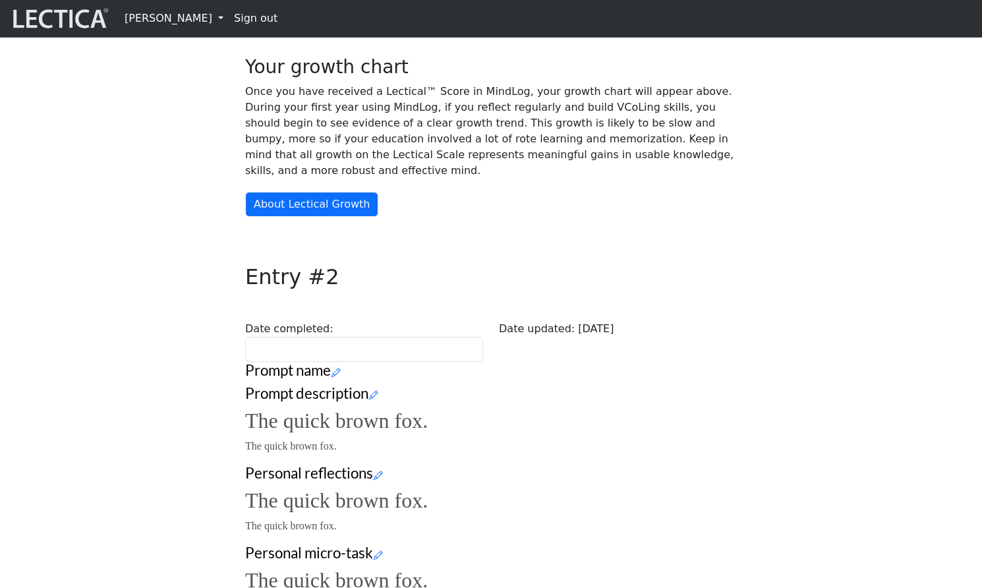
scroll to position [0, 0]
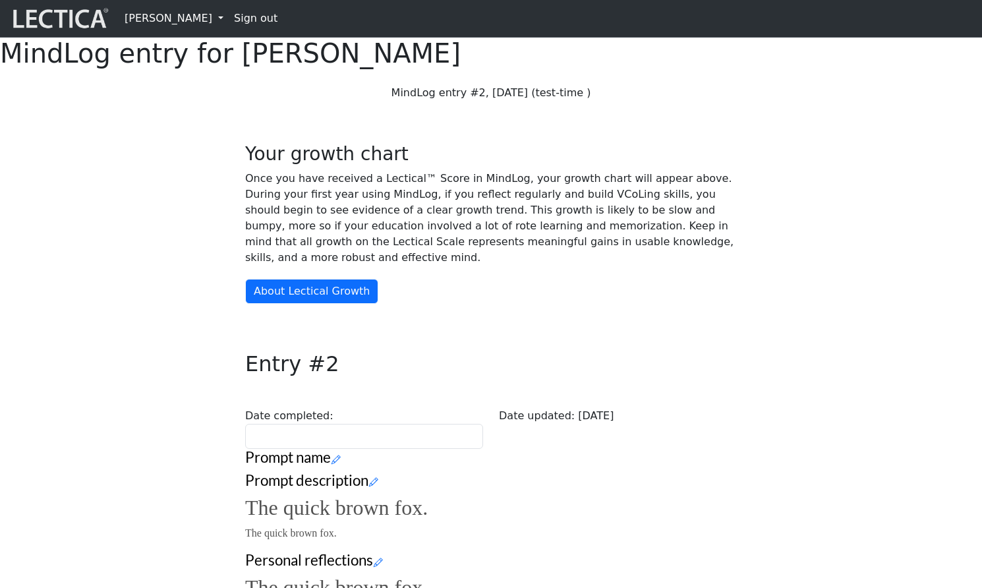
click at [177, 20] on link "[PERSON_NAME]" at bounding box center [173, 18] width 109 height 26
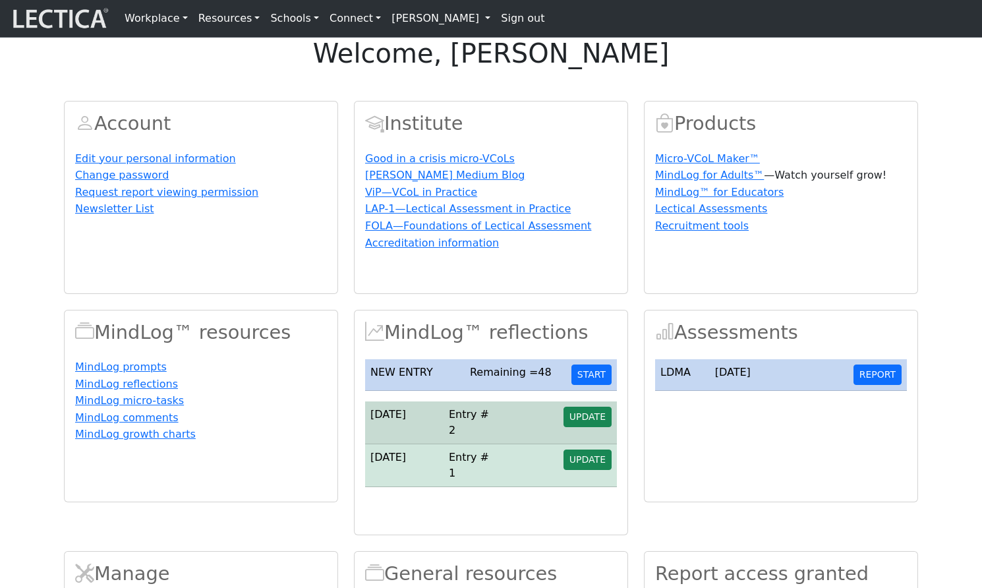
click at [391, 16] on link "[PERSON_NAME]" at bounding box center [440, 18] width 109 height 26
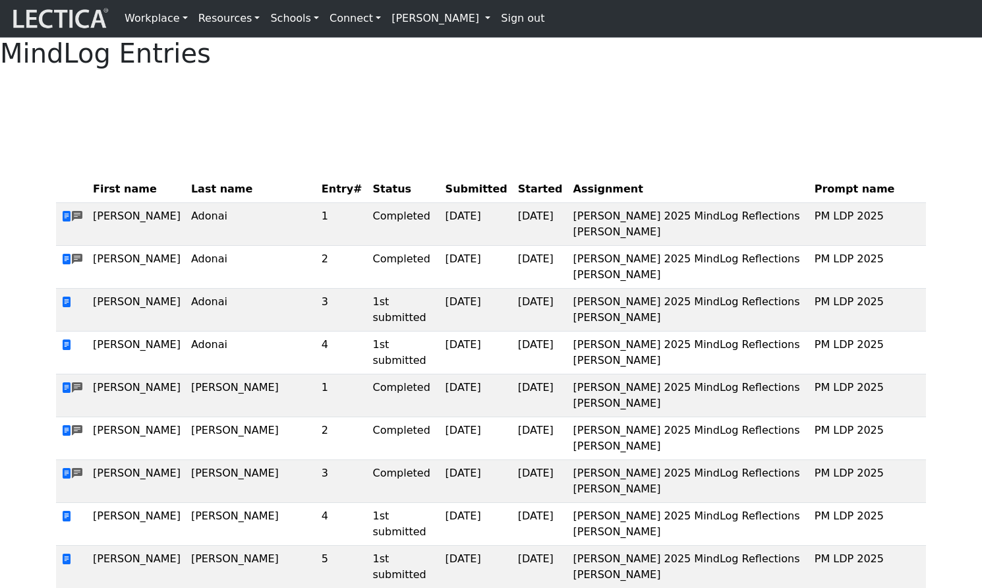
click at [386, 19] on link "[PERSON_NAME]" at bounding box center [440, 18] width 109 height 26
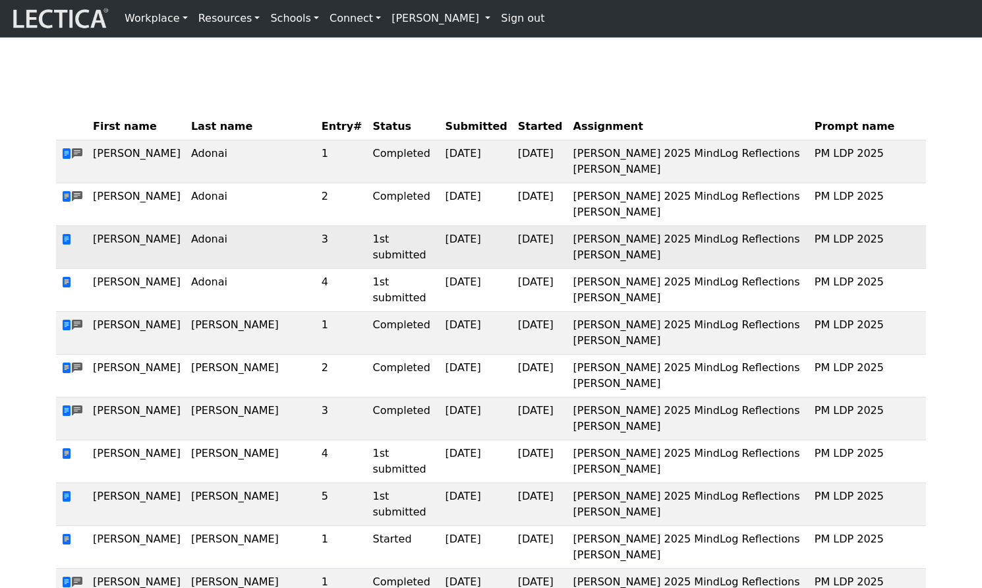
scroll to position [40, 0]
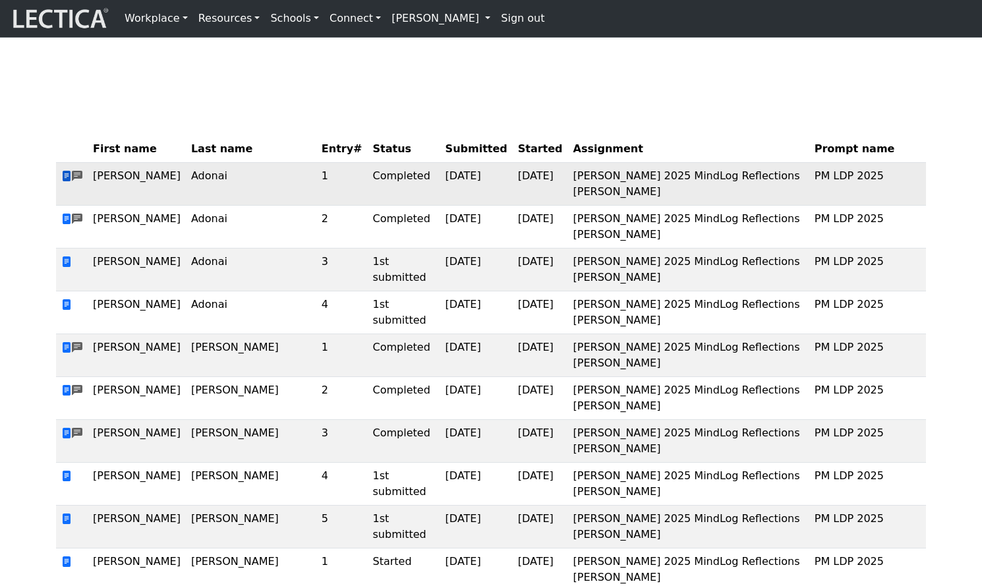
click at [65, 183] on span at bounding box center [66, 176] width 11 height 13
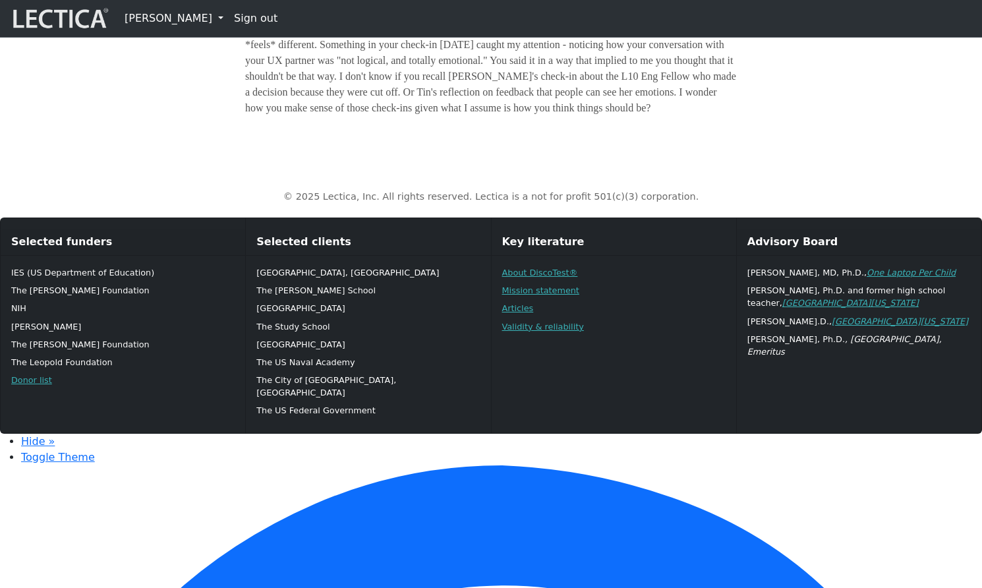
scroll to position [847, 0]
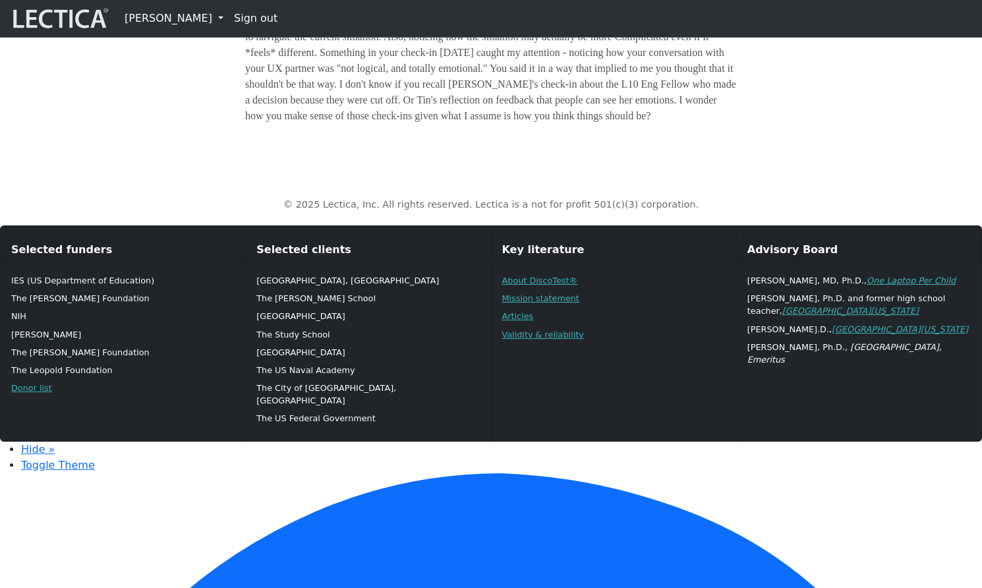
click at [468, 124] on p "Thanks [PERSON_NAME] - I appreciate you noticing your own state, and being able…" at bounding box center [491, 68] width 492 height 111
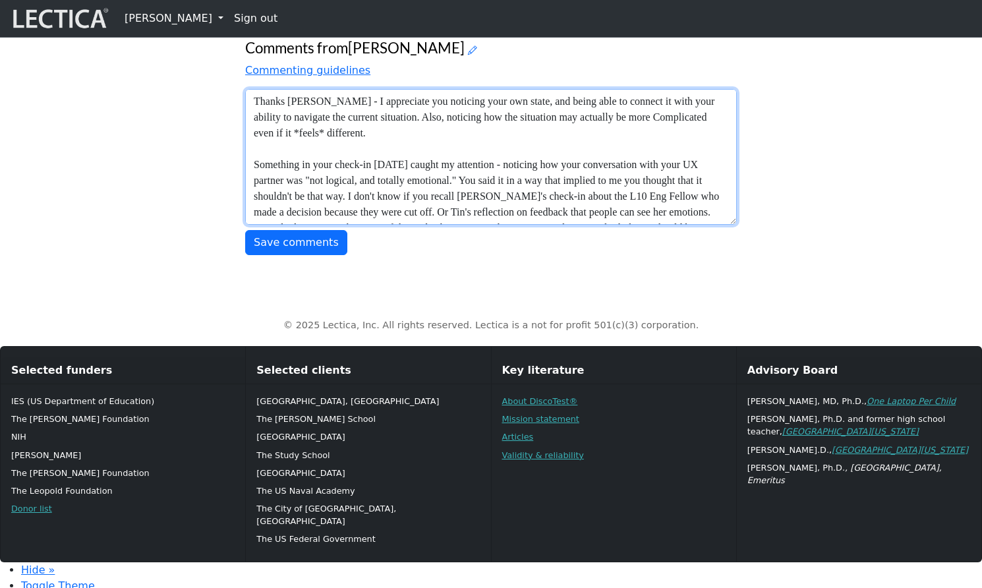
scroll to position [772, 0]
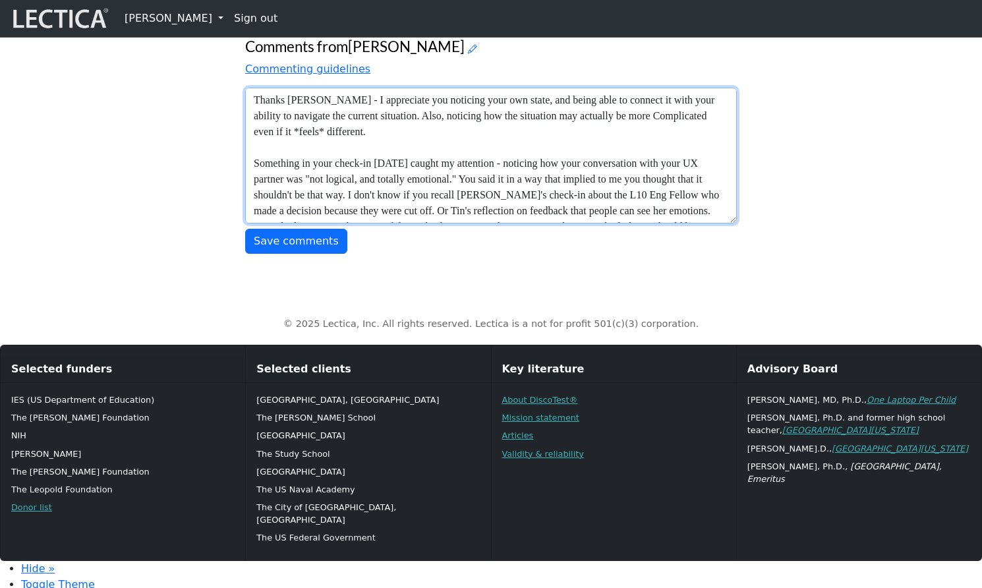
drag, startPoint x: 717, startPoint y: 301, endPoint x: 231, endPoint y: 188, distance: 498.4
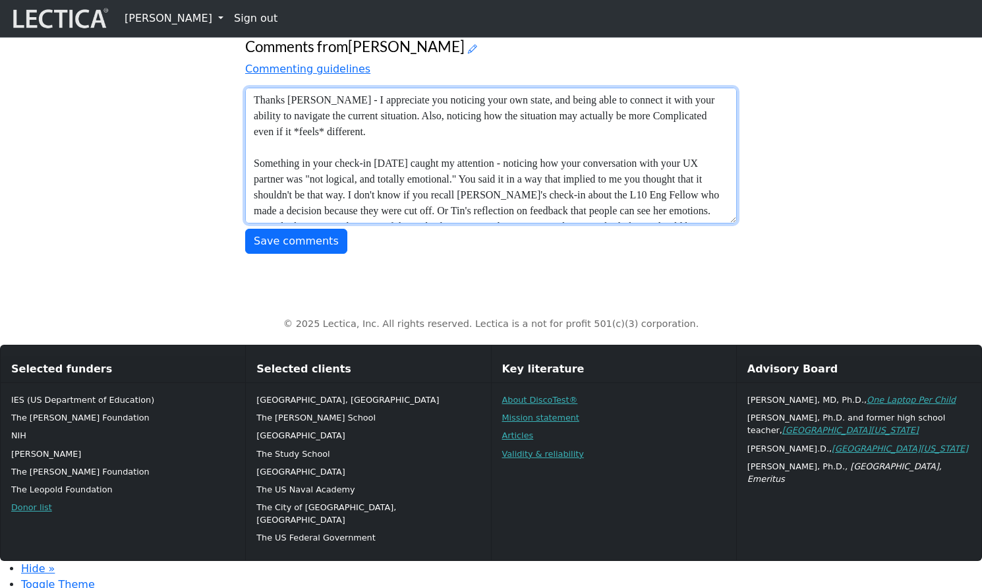
click at [679, 223] on textarea "Thanks [PERSON_NAME] - I appreciate you noticing your own state, and being able…" at bounding box center [491, 156] width 492 height 136
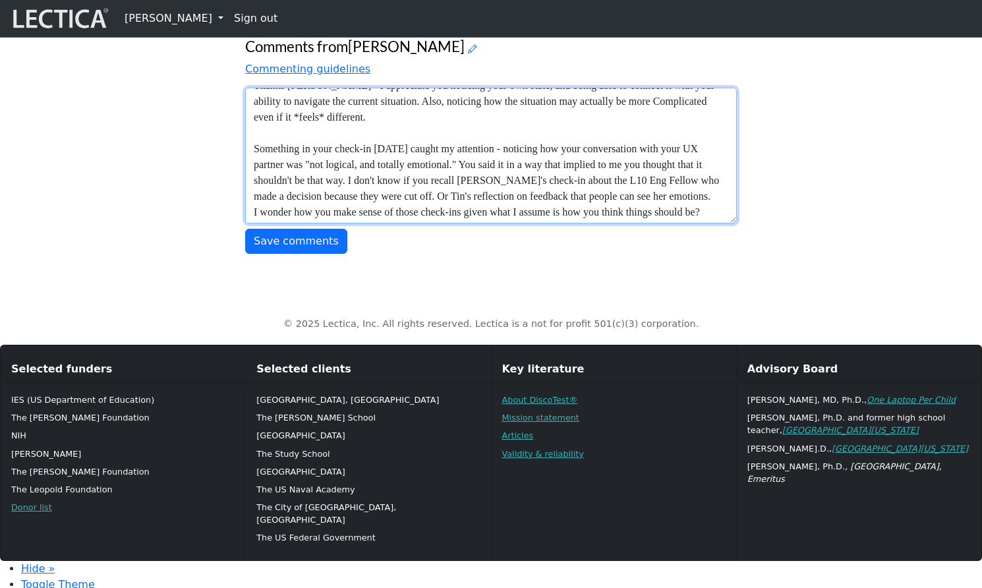
click at [716, 223] on textarea "Thanks [PERSON_NAME] - I appreciate you noticing your own state, and being able…" at bounding box center [491, 156] width 492 height 136
paste textarea "Thanks [PERSON_NAME] - I appreciate you noticing your own state, and being able…"
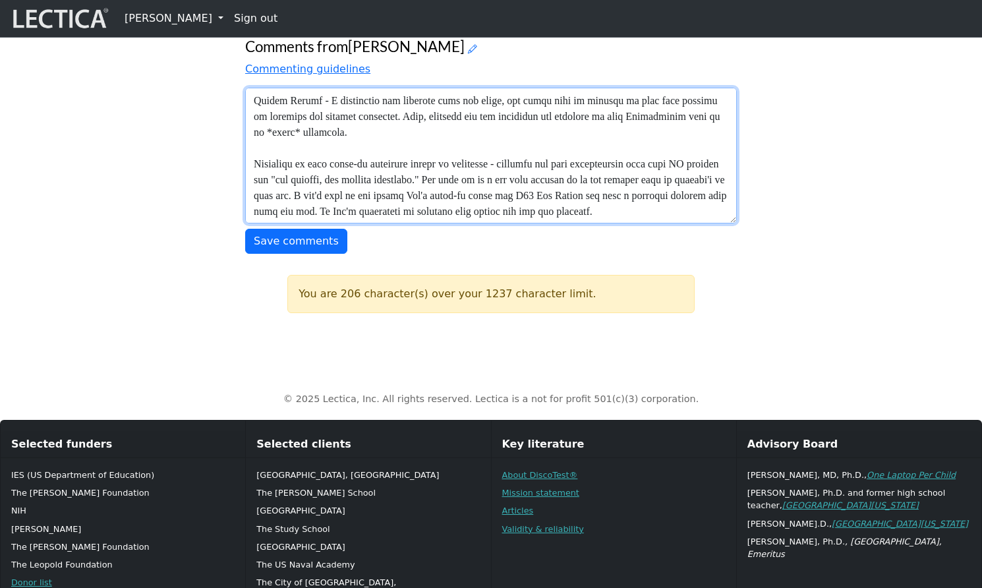
scroll to position [163, 0]
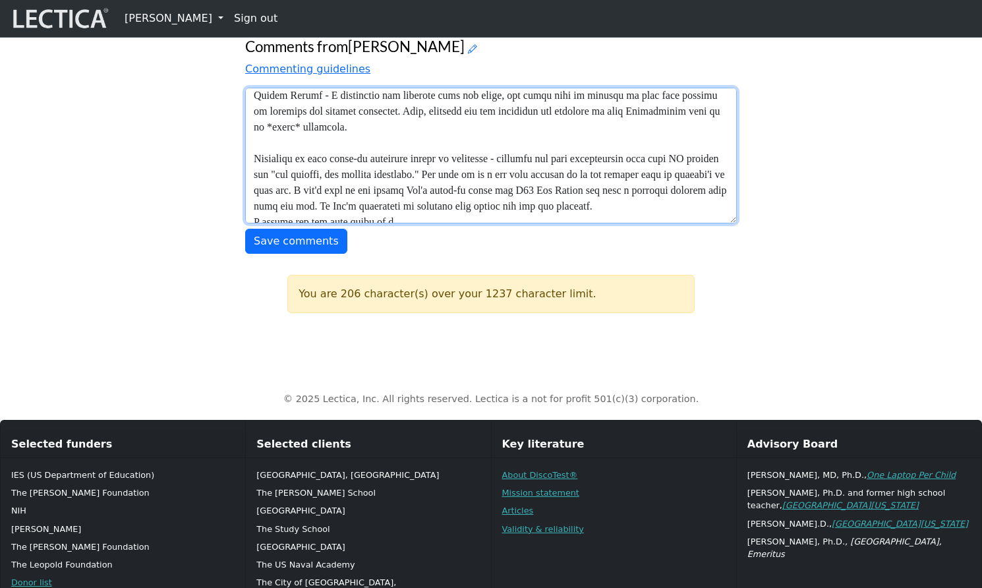
drag, startPoint x: 286, startPoint y: 355, endPoint x: 410, endPoint y: 381, distance: 126.7
click at [410, 223] on textarea at bounding box center [491, 156] width 492 height 136
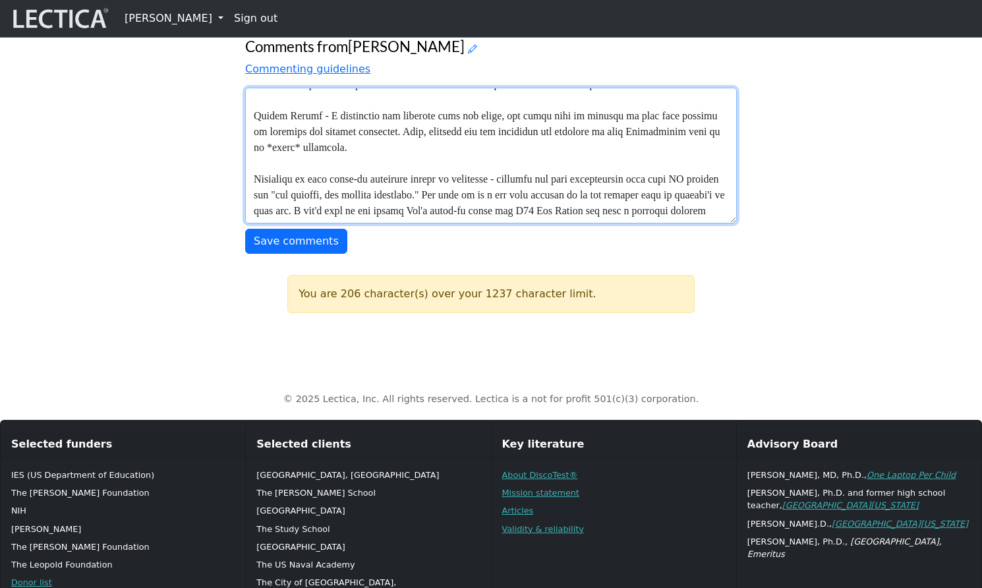
scroll to position [148, 0]
drag, startPoint x: 475, startPoint y: 360, endPoint x: 496, endPoint y: 384, distance: 30.8
click at [496, 223] on textarea at bounding box center [491, 156] width 492 height 136
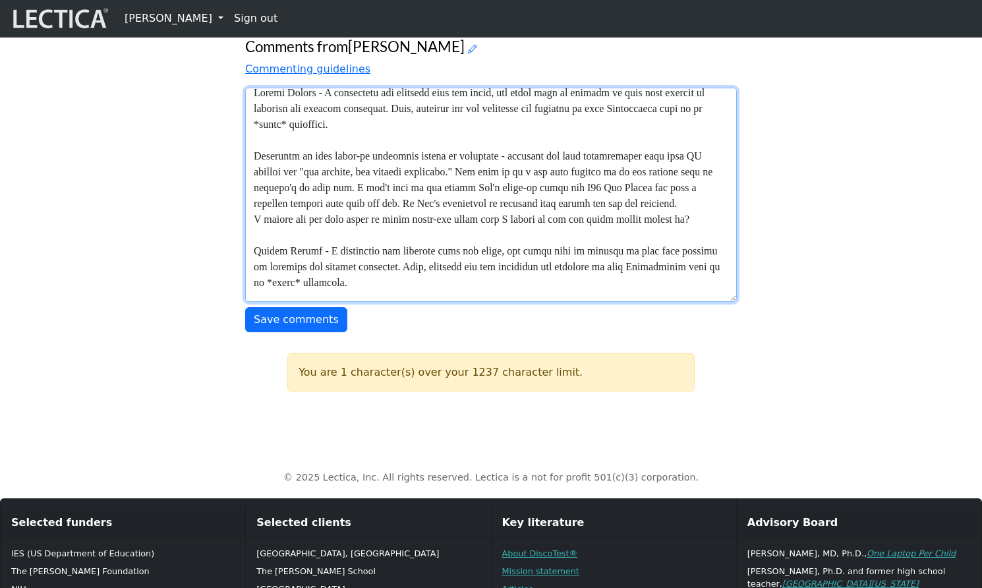
scroll to position [0, 0]
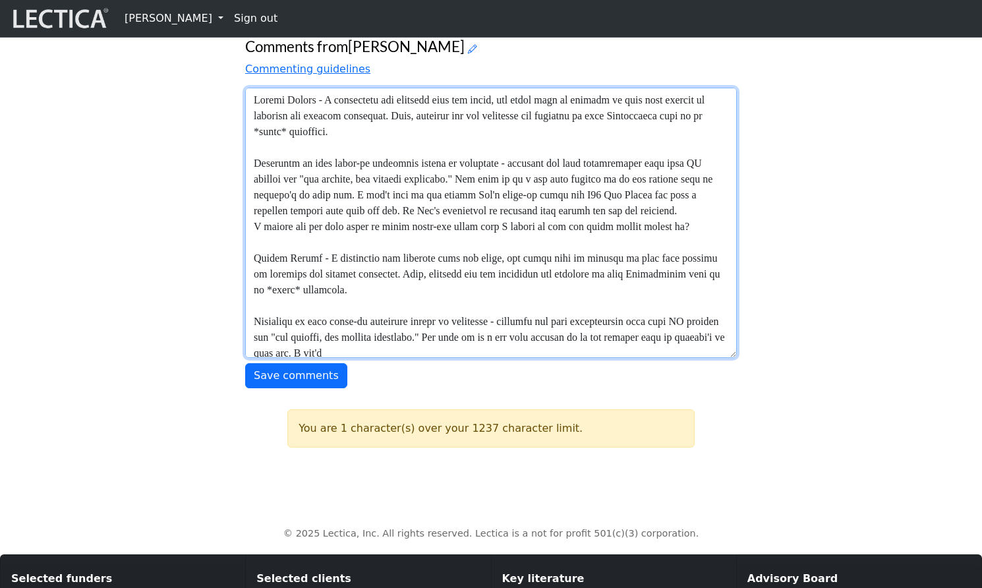
drag, startPoint x: 733, startPoint y: 381, endPoint x: 743, endPoint y: 524, distance: 143.4
drag, startPoint x: 399, startPoint y: 512, endPoint x: 248, endPoint y: 309, distance: 252.5
click at [248, 309] on textarea at bounding box center [491, 223] width 492 height 270
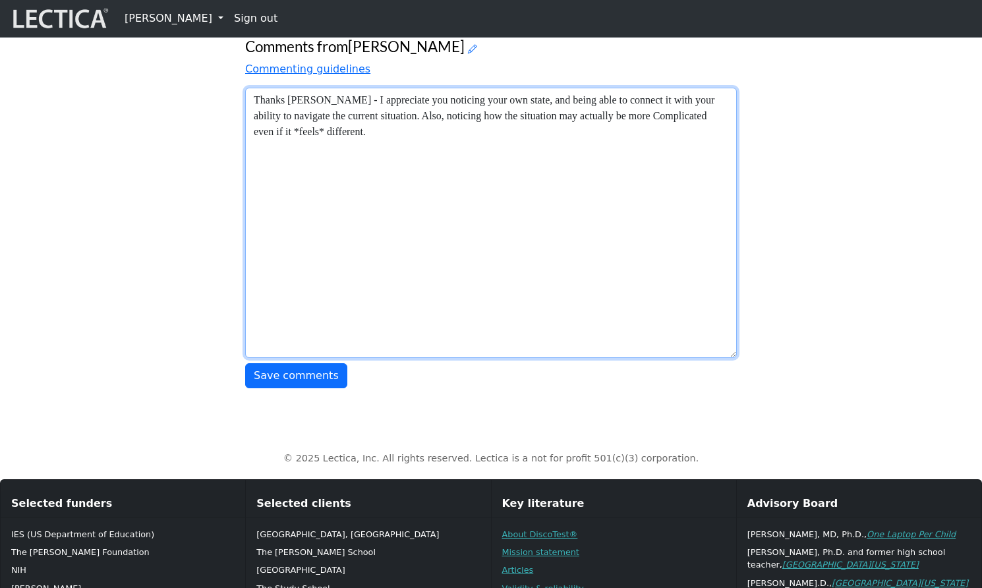
type textarea "Thanks [PERSON_NAME] - I appreciate you noticing your own state, and being able…"
